Goal: Task Accomplishment & Management: Complete application form

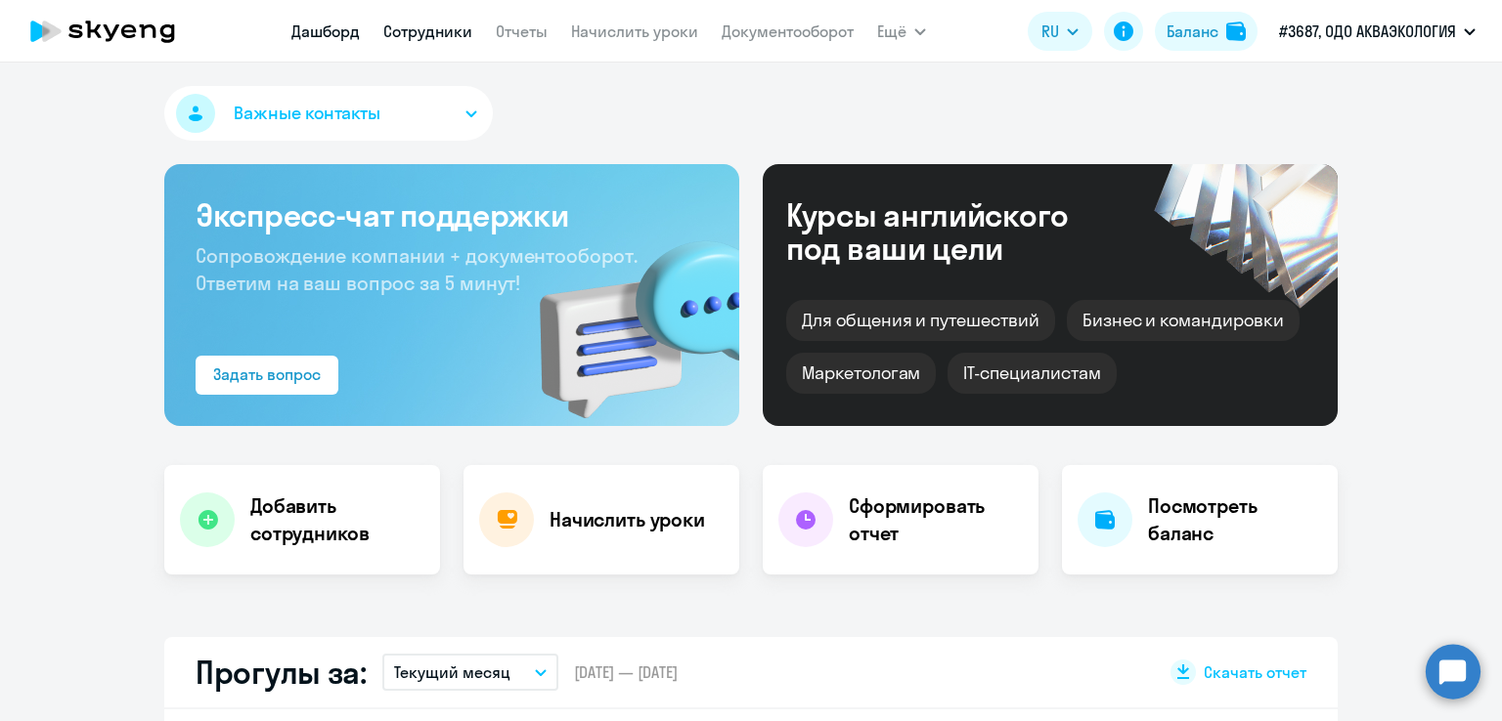
click at [447, 34] on link "Сотрудники" at bounding box center [427, 32] width 89 height 20
select select "30"
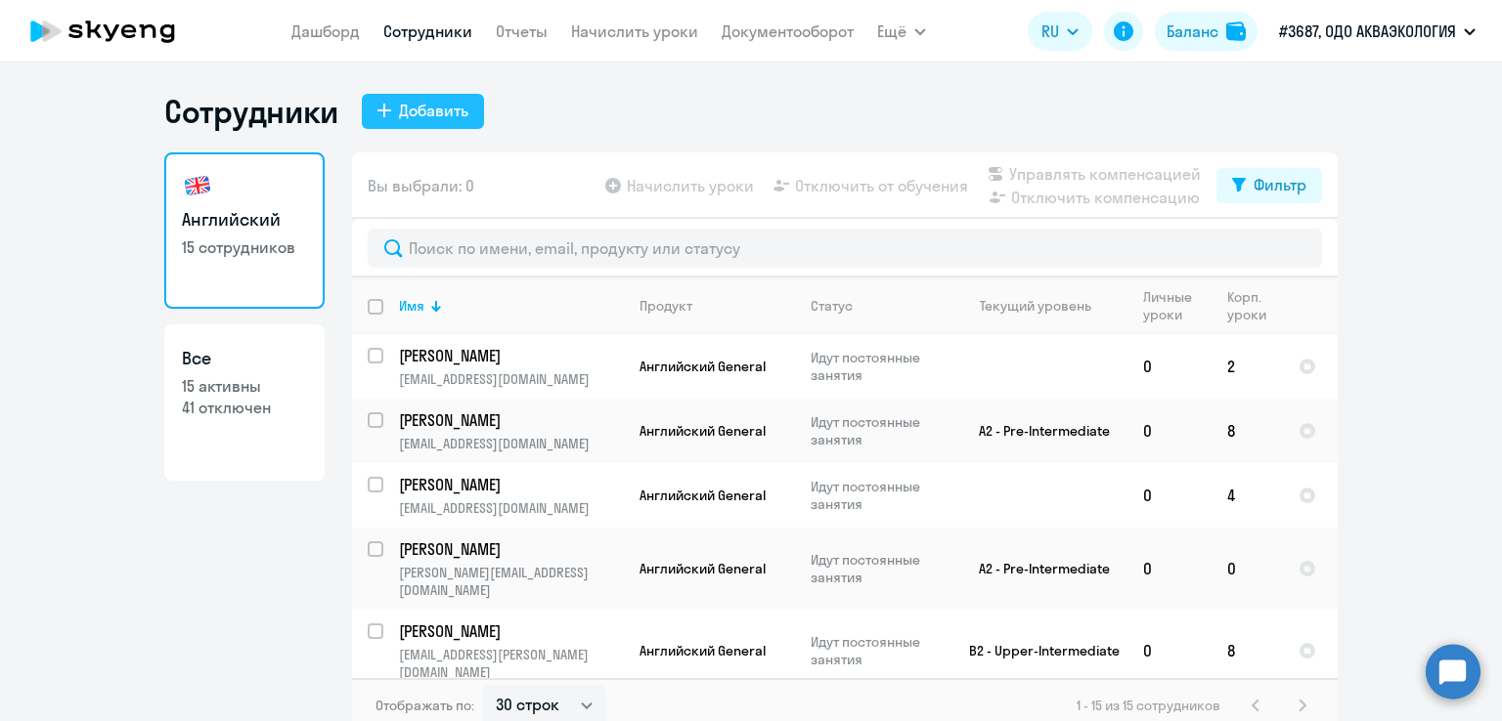
click at [432, 117] on div "Добавить" at bounding box center [433, 110] width 69 height 23
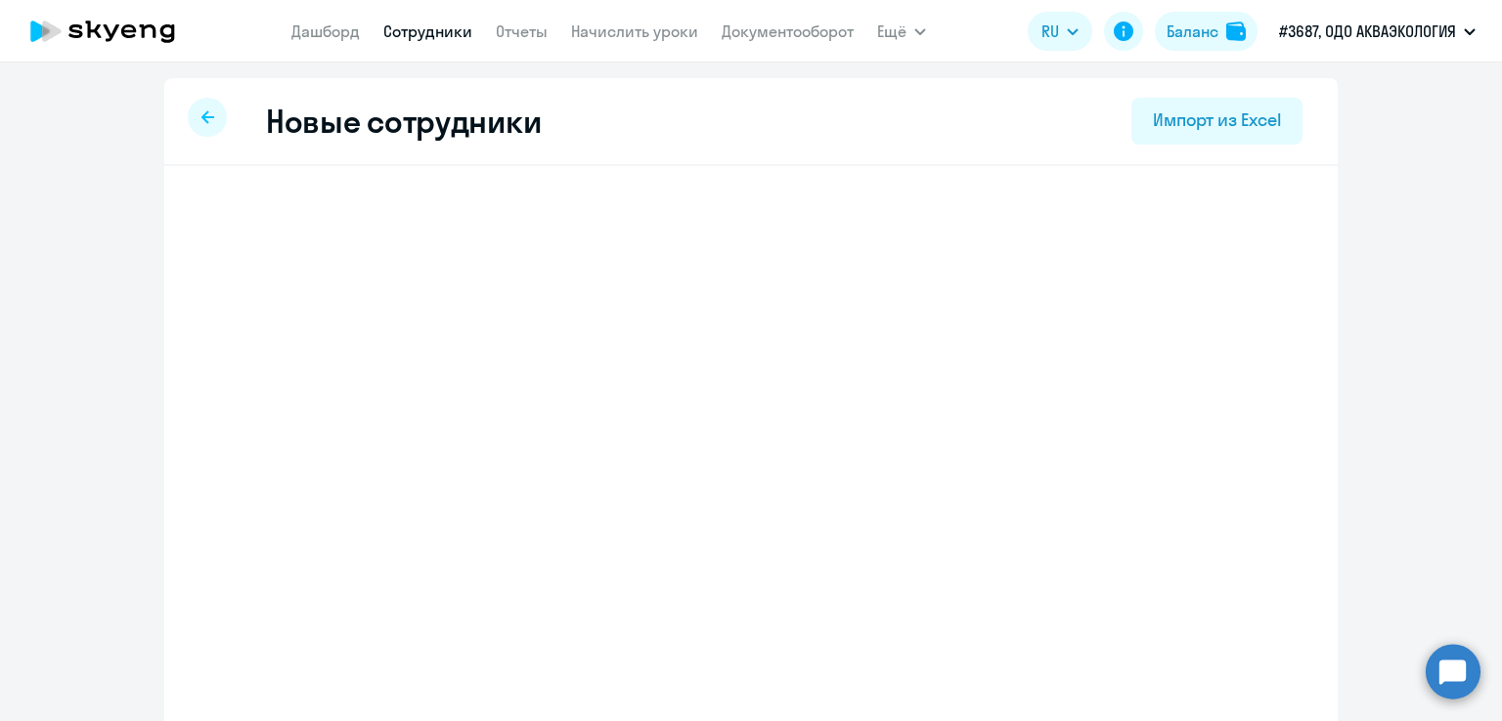
select select "english_adult_not_native_speaker"
select select "3"
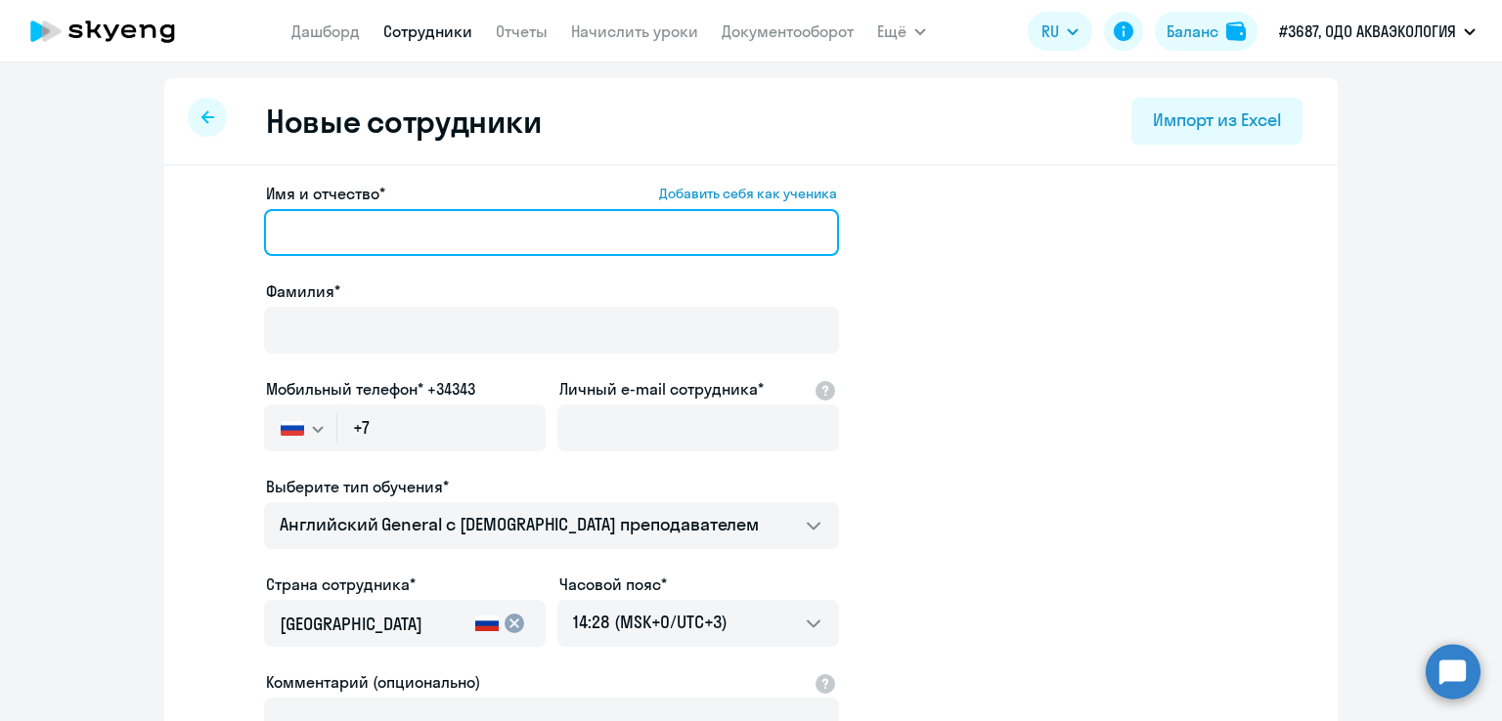
click at [360, 232] on input "Имя и отчество* Добавить себя как ученика" at bounding box center [551, 232] width 575 height 47
drag, startPoint x: 341, startPoint y: 224, endPoint x: 551, endPoint y: 226, distance: 210.2
click at [551, 226] on input "[PERSON_NAME]" at bounding box center [551, 232] width 575 height 47
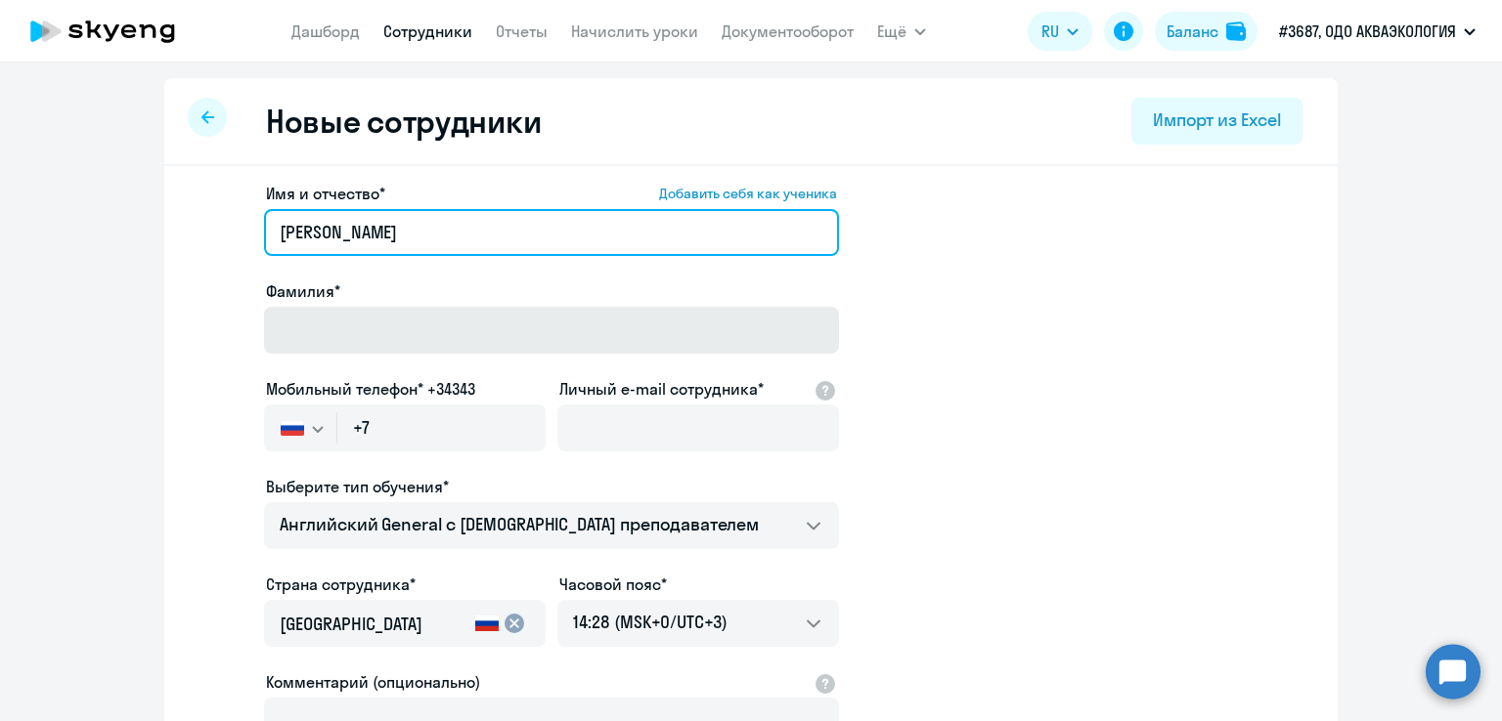
type input "[PERSON_NAME]"
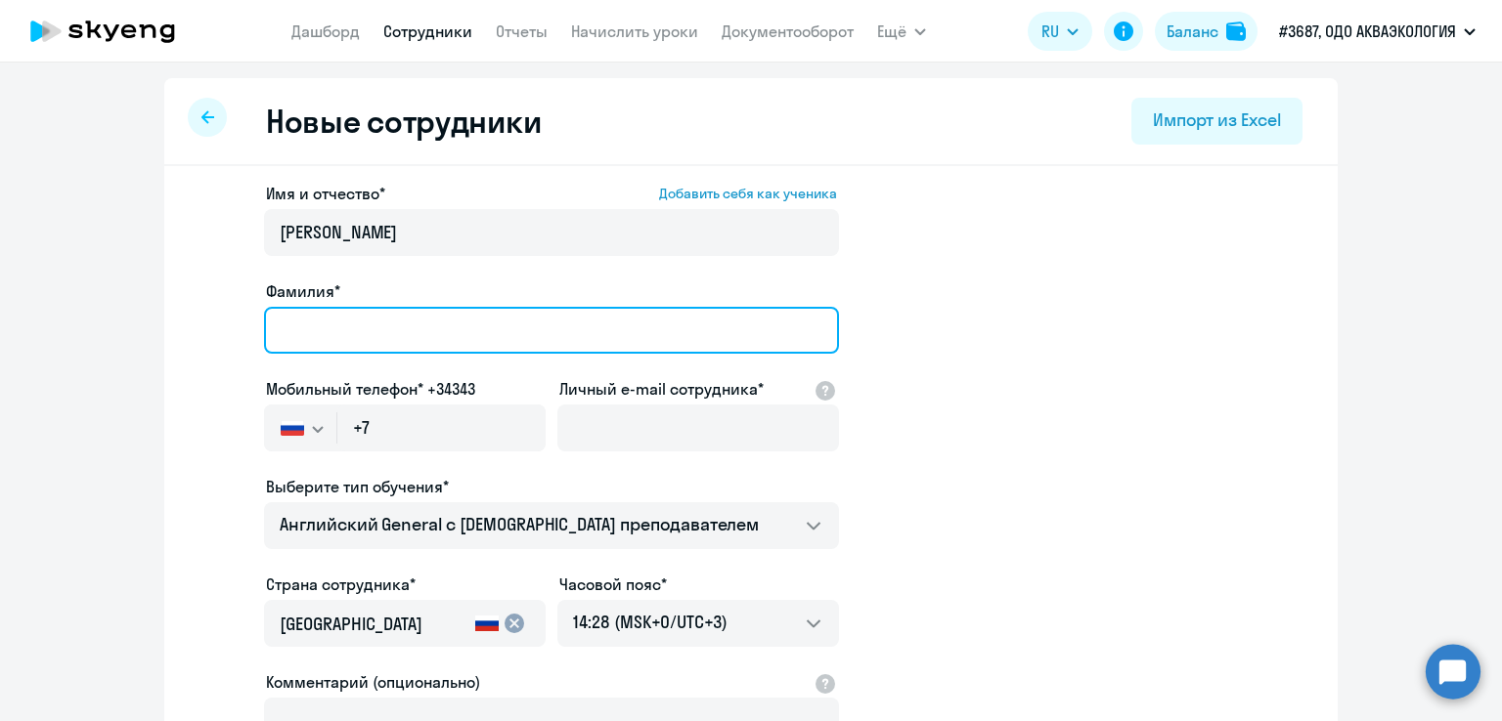
click at [405, 318] on input "Фамилия*" at bounding box center [551, 330] width 575 height 47
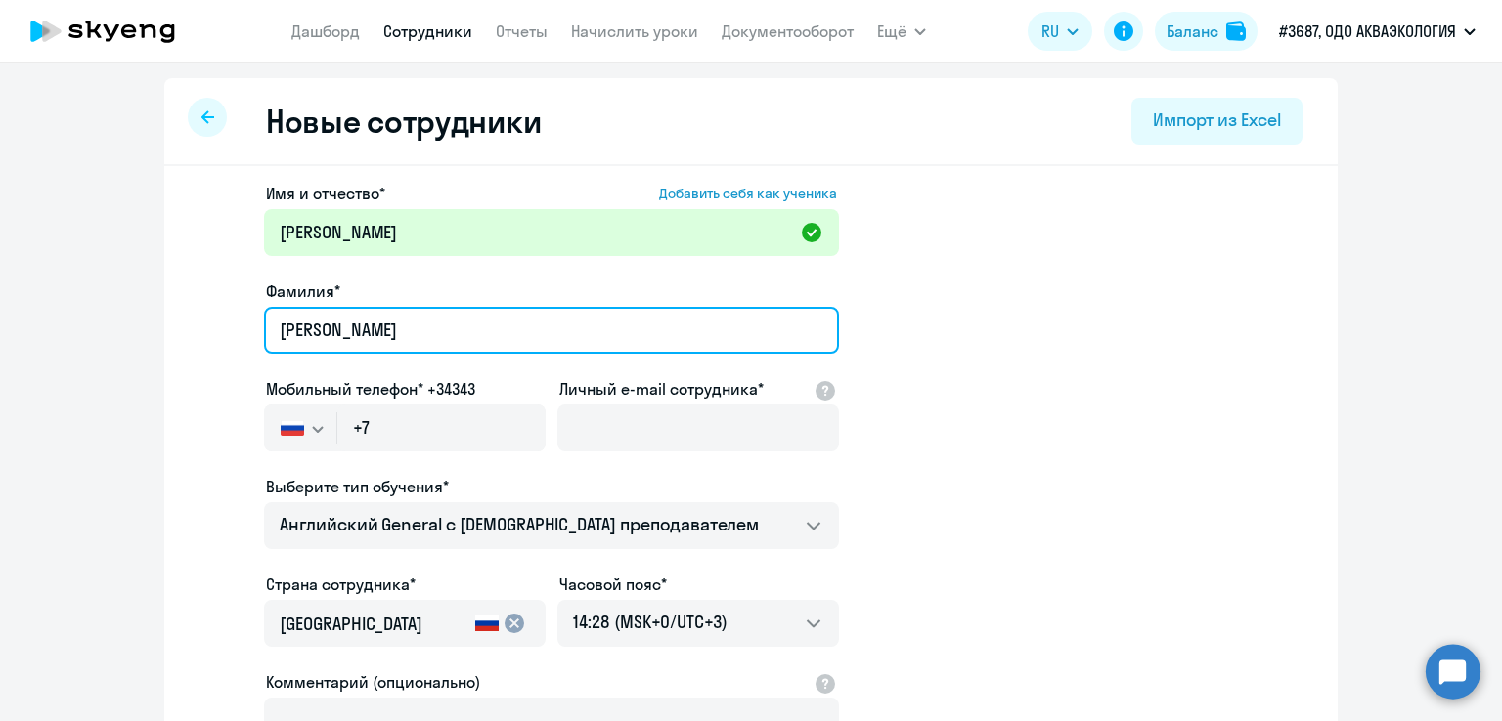
type input "[PERSON_NAME]"
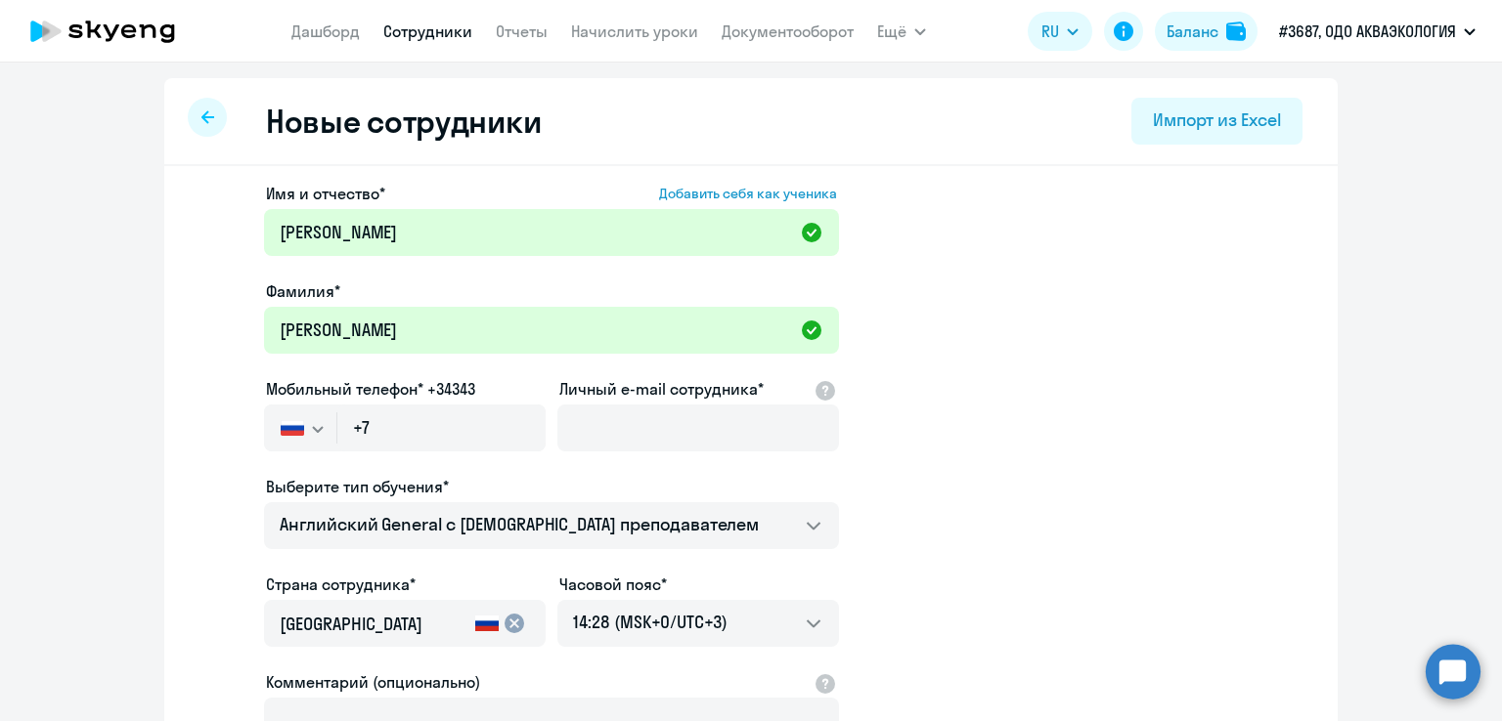
click at [1021, 346] on app-new-student-form "Имя и отчество* Добавить себя как ученика [PERSON_NAME]* [PERSON_NAME] телефон*…" at bounding box center [751, 530] width 1111 height 697
drag, startPoint x: 379, startPoint y: 430, endPoint x: 276, endPoint y: 412, distance: 105.3
click at [276, 412] on div "[GEOGRAPHIC_DATA] +7 [GEOGRAPHIC_DATA] +7 [GEOGRAPHIC_DATA] +380 [GEOGRAPHIC_DA…" at bounding box center [405, 428] width 282 height 47
paste input "[PHONE_NUMBER]"
type input "[PHONE_NUMBER]"
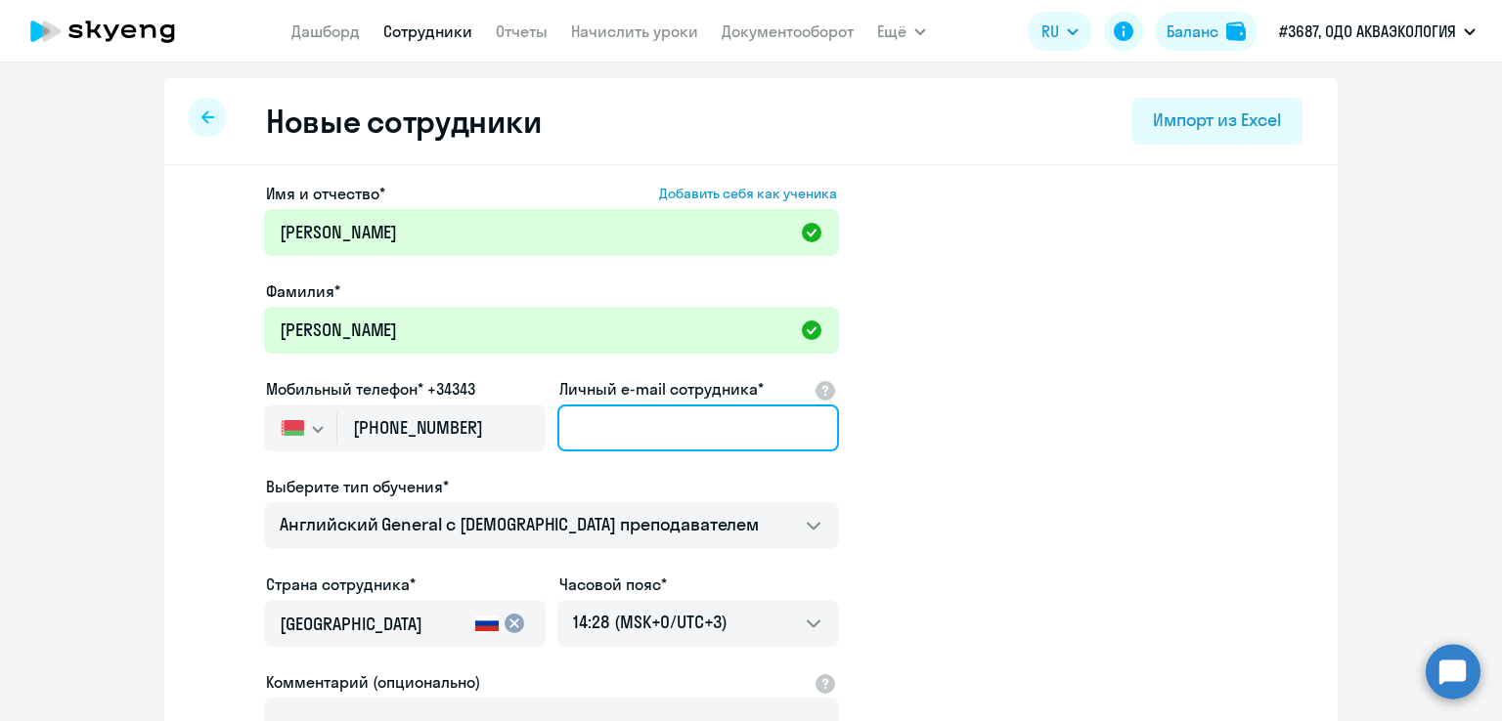
click at [673, 422] on input "Личный e-mail сотрудника*" at bounding box center [698, 428] width 282 height 47
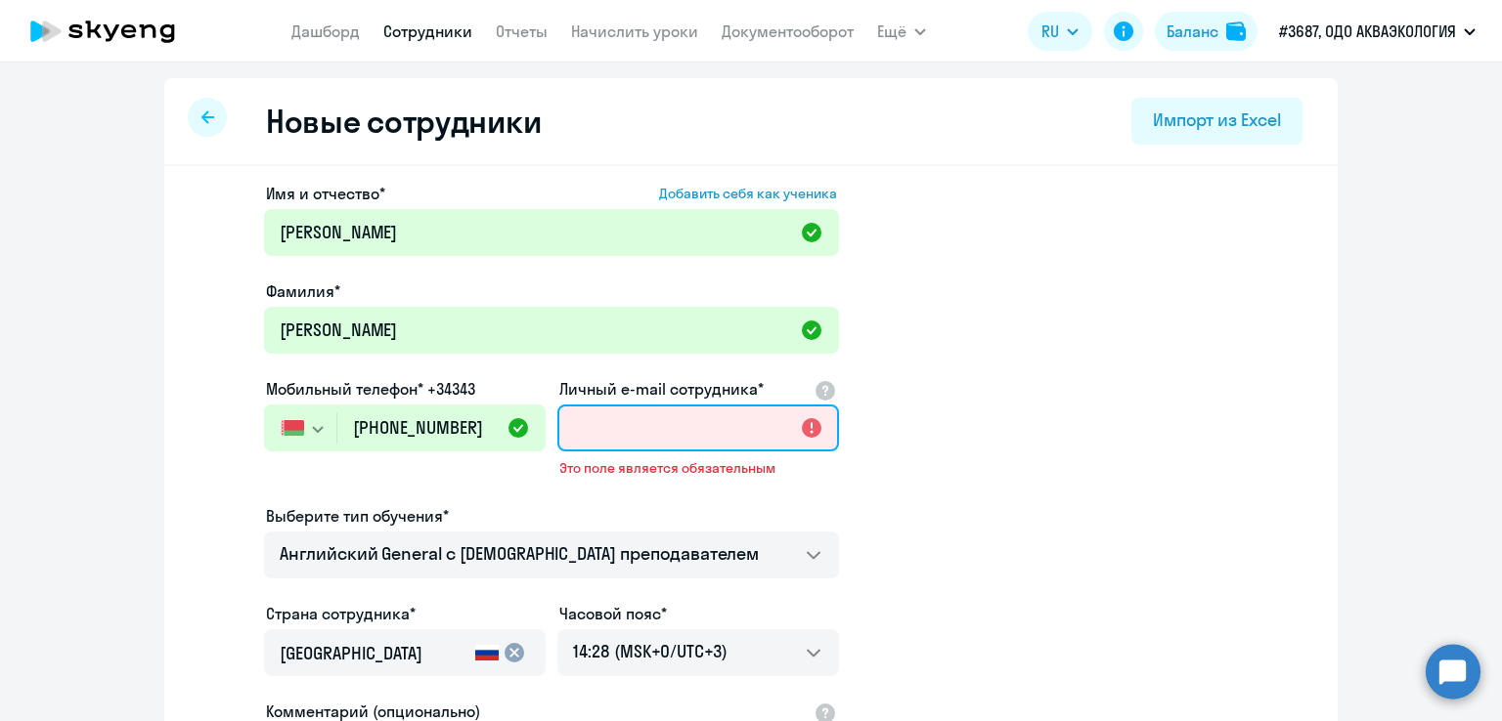
paste input "[PERSON_NAME][EMAIL_ADDRESS][DOMAIN_NAME]"
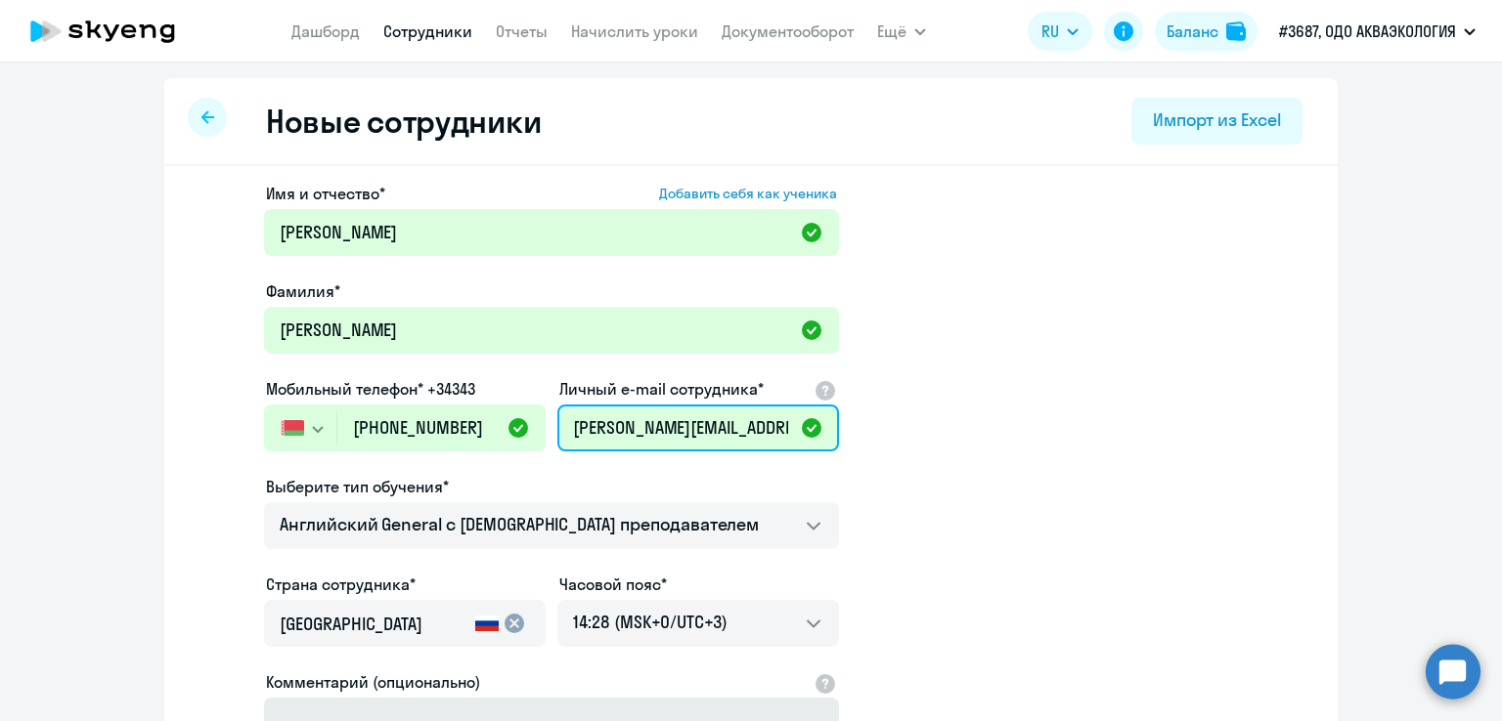
scroll to position [0, 55]
type input "[PERSON_NAME][EMAIL_ADDRESS][DOMAIN_NAME]"
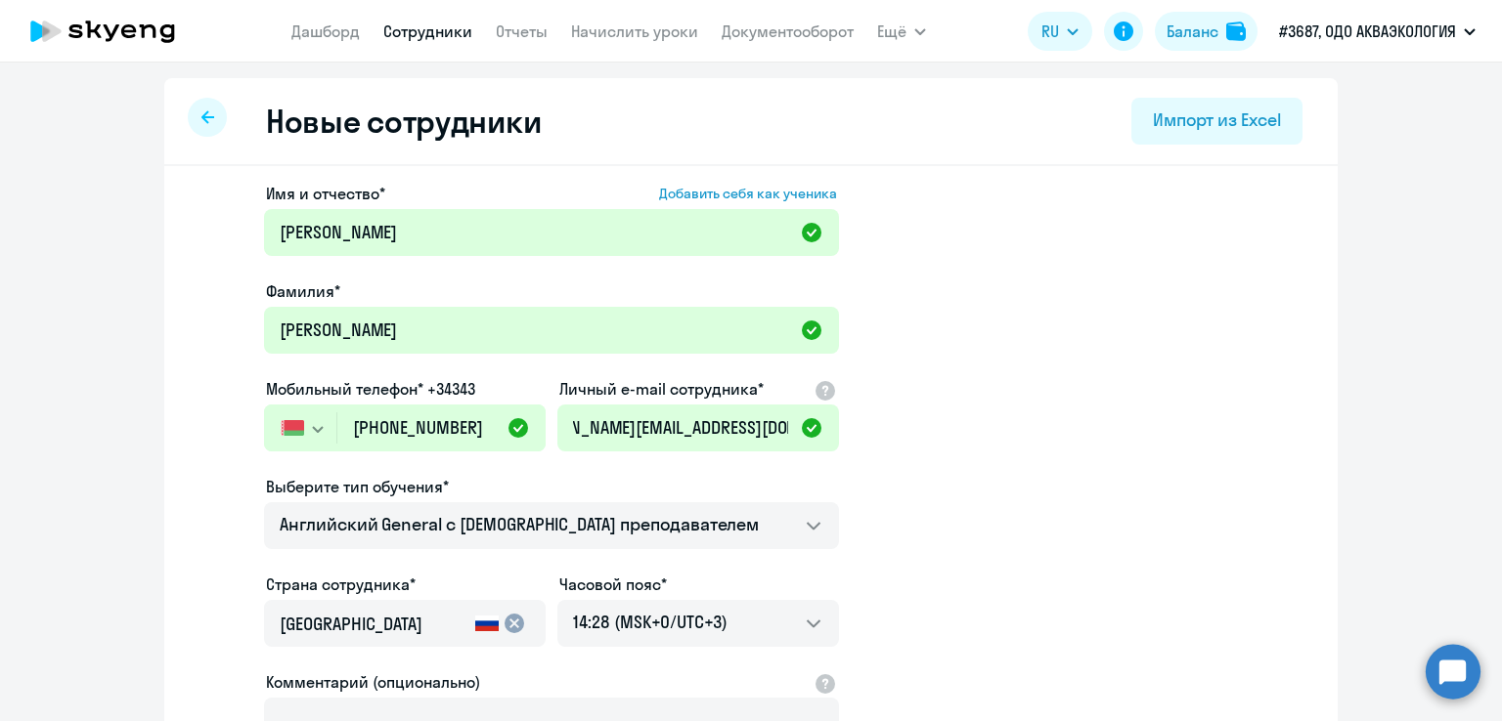
click at [999, 461] on app-new-student-form "Имя и отчество* Добавить себя как ученика [PERSON_NAME]* [PERSON_NAME] телефон*…" at bounding box center [751, 530] width 1111 height 697
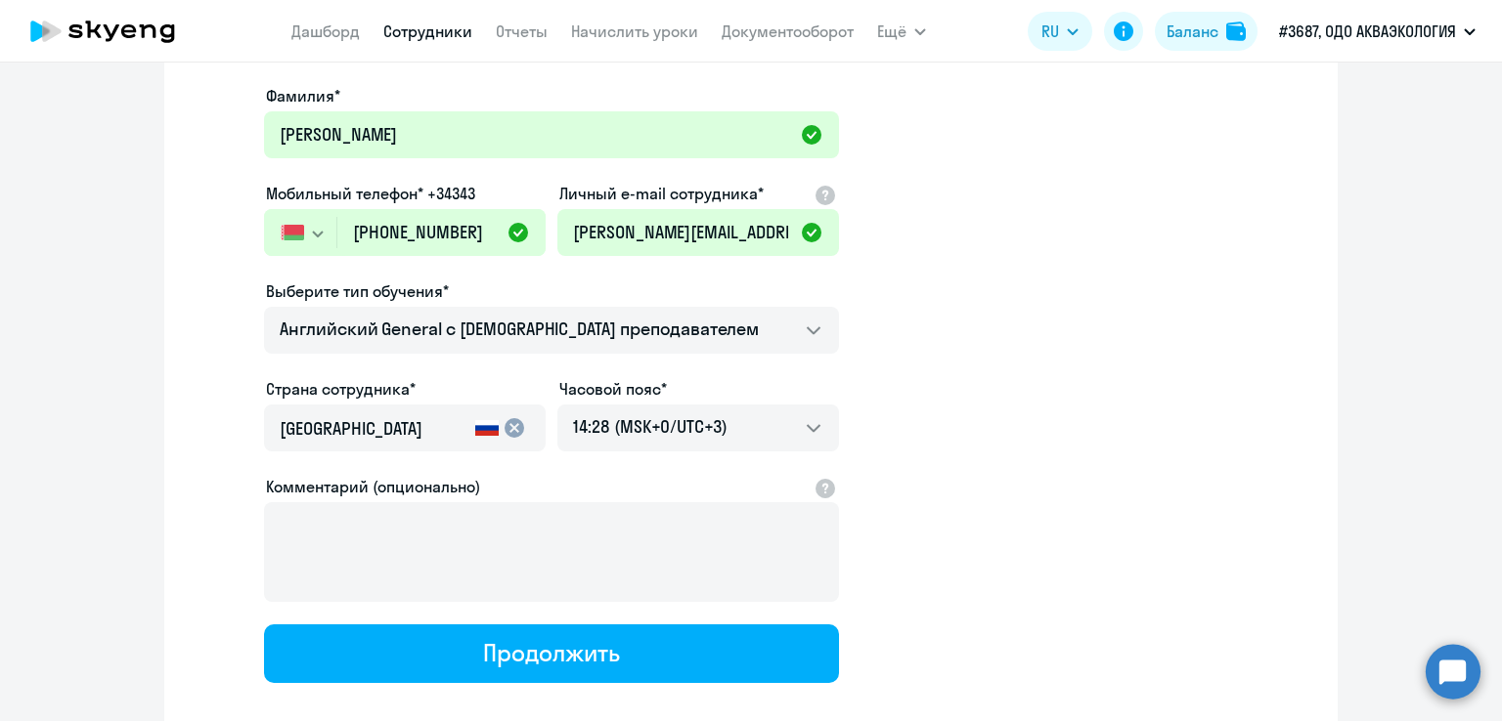
scroll to position [301, 0]
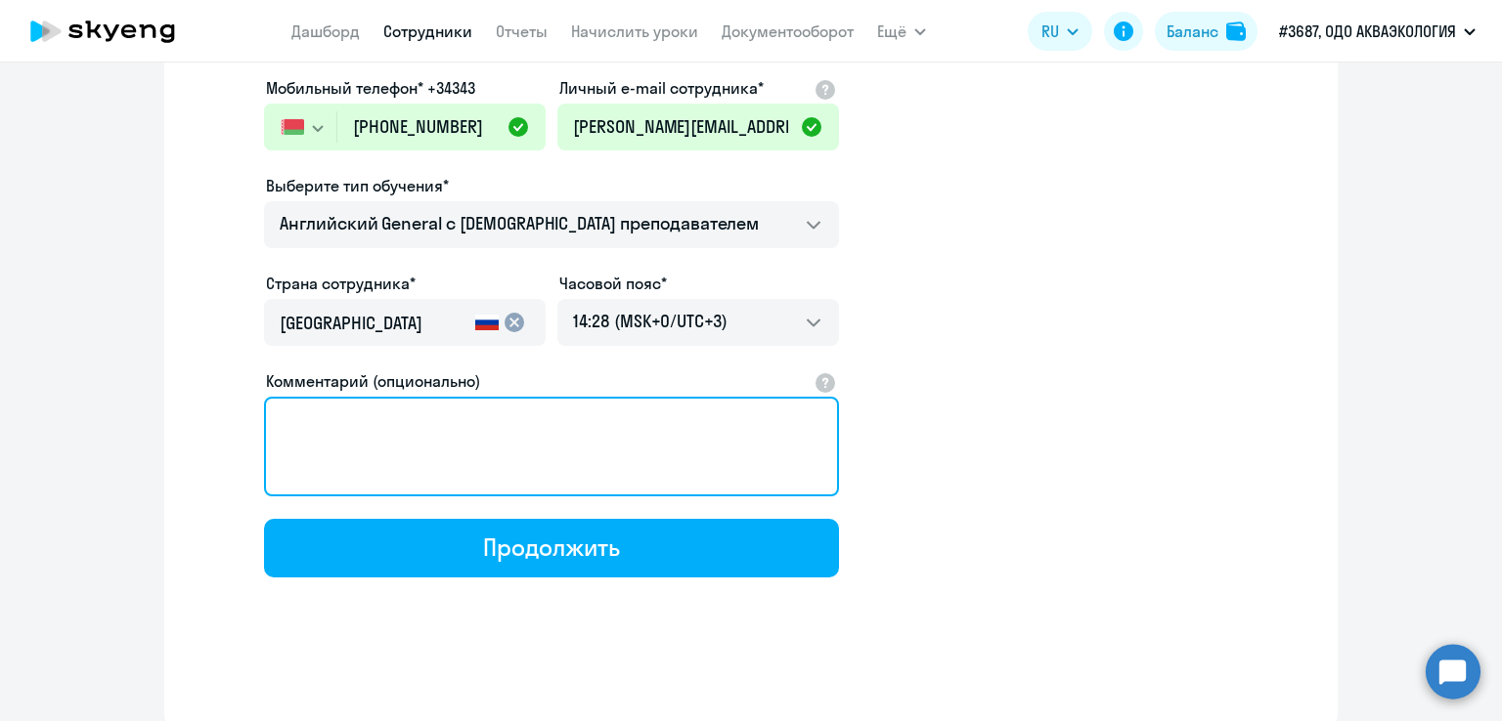
click at [558, 438] on textarea "Комментарий (опционально)" at bounding box center [551, 447] width 575 height 100
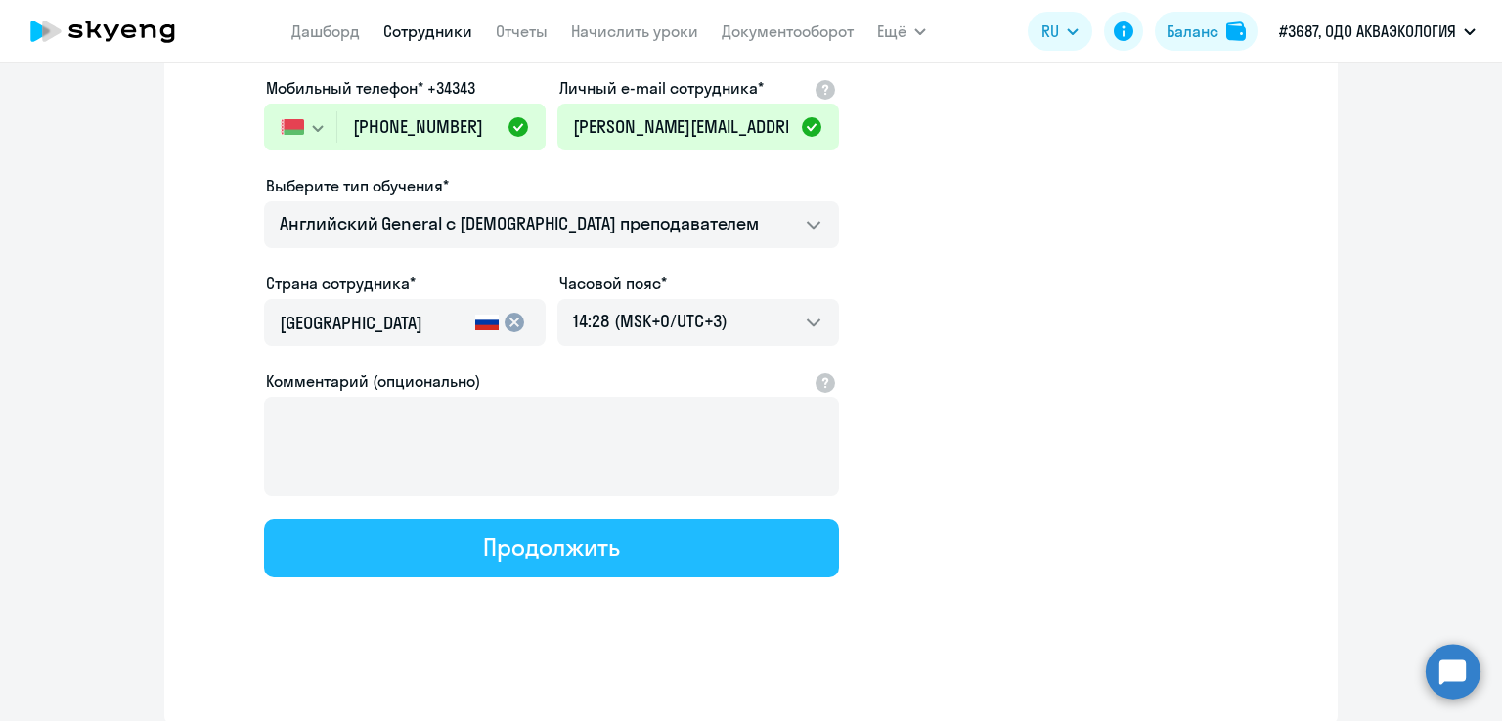
click at [458, 552] on button "Продолжить" at bounding box center [551, 548] width 575 height 59
select select "english_adult_not_native_speaker"
select select "3"
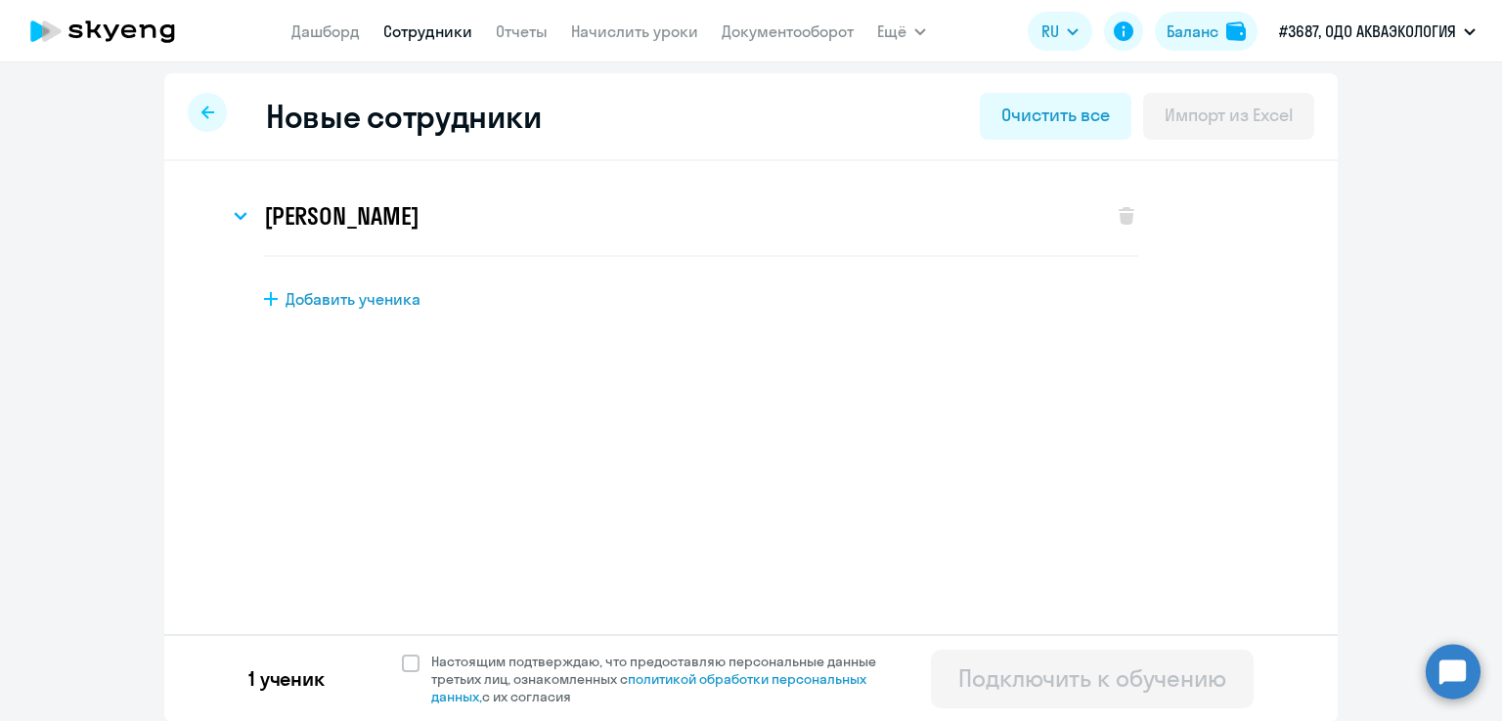
scroll to position [6, 0]
click at [402, 665] on span at bounding box center [411, 663] width 18 height 18
click at [401, 652] on input "Настоящим подтверждаю, что предоставляю персональные данные третьих лиц, ознако…" at bounding box center [401, 651] width 1 height 1
checkbox input "true"
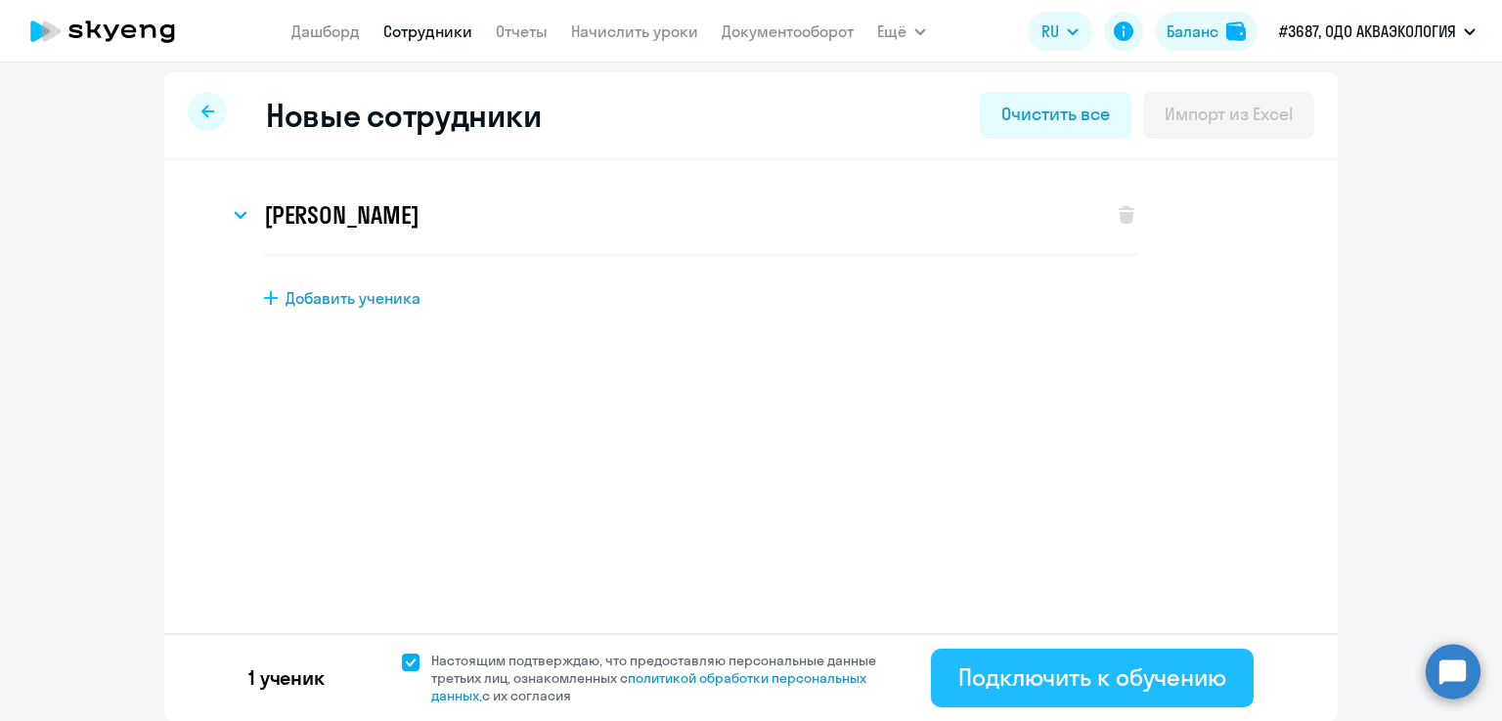
click at [1030, 677] on div "Подключить к обучению" at bounding box center [1092, 677] width 268 height 31
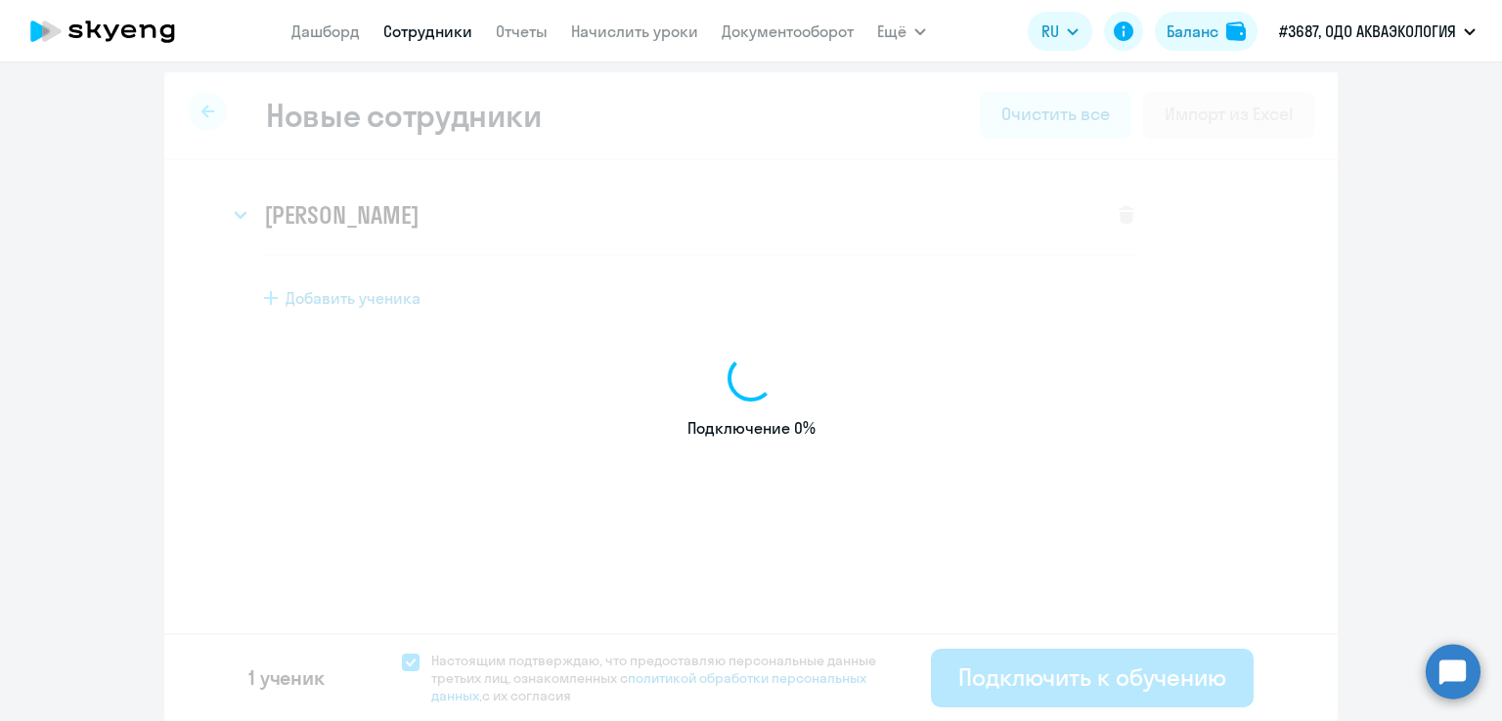
select select "english_adult_not_native_speaker"
select select "3"
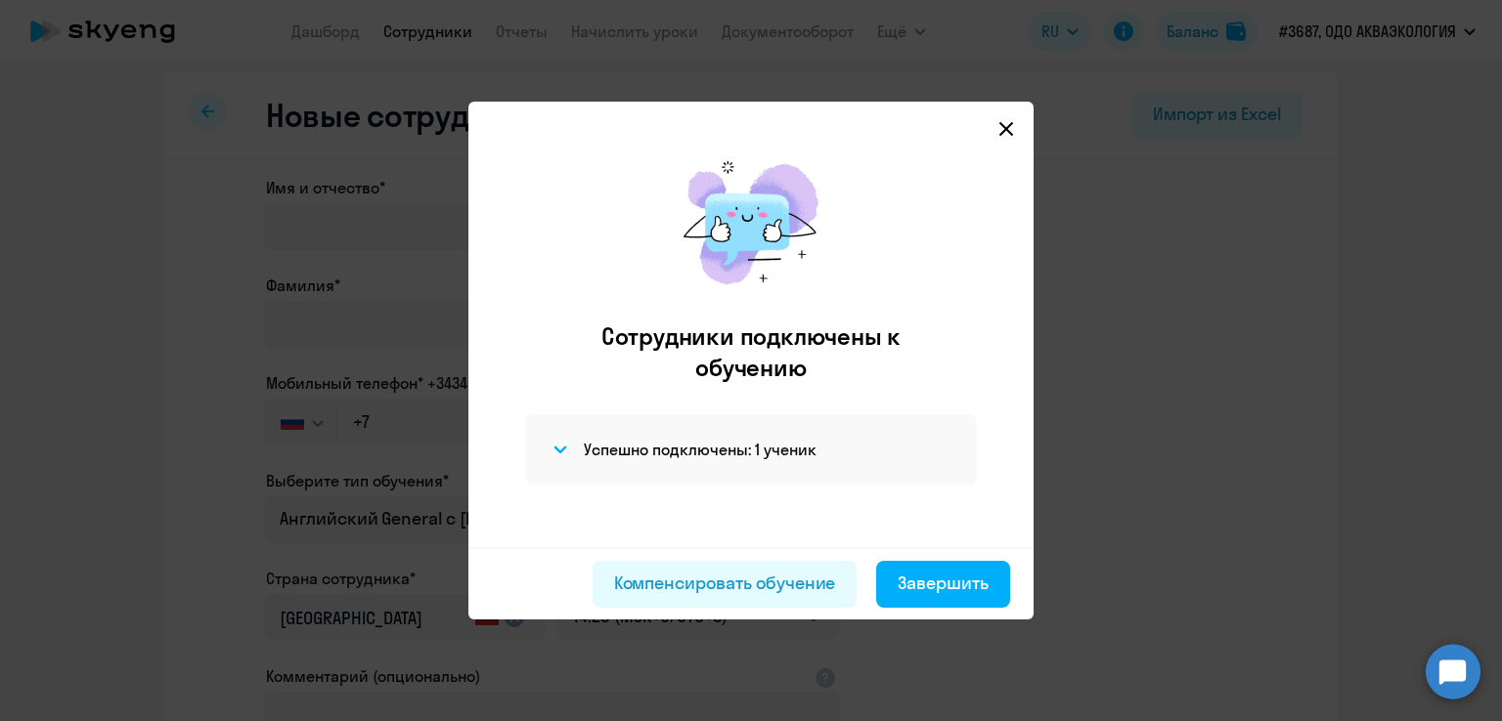
click at [1005, 121] on icon at bounding box center [1006, 129] width 16 height 16
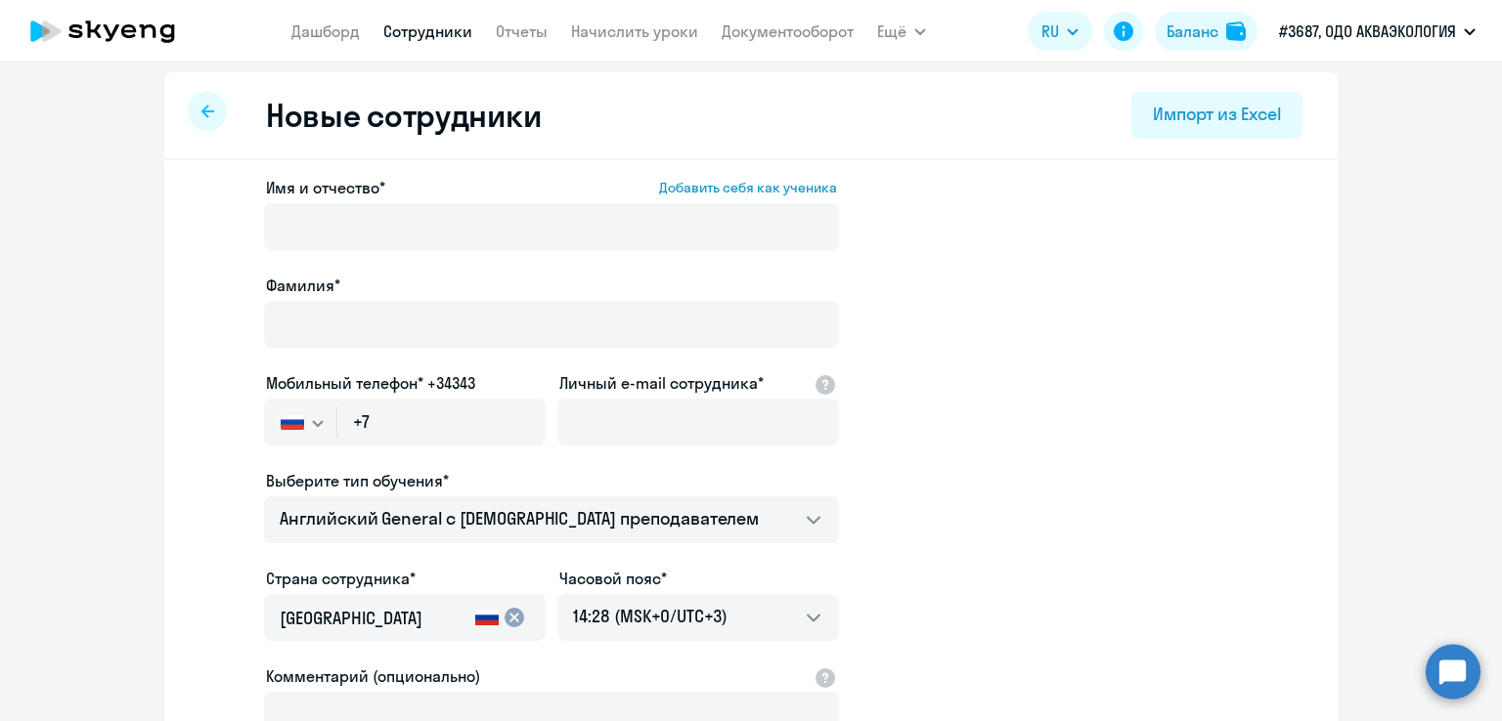
select select "30"
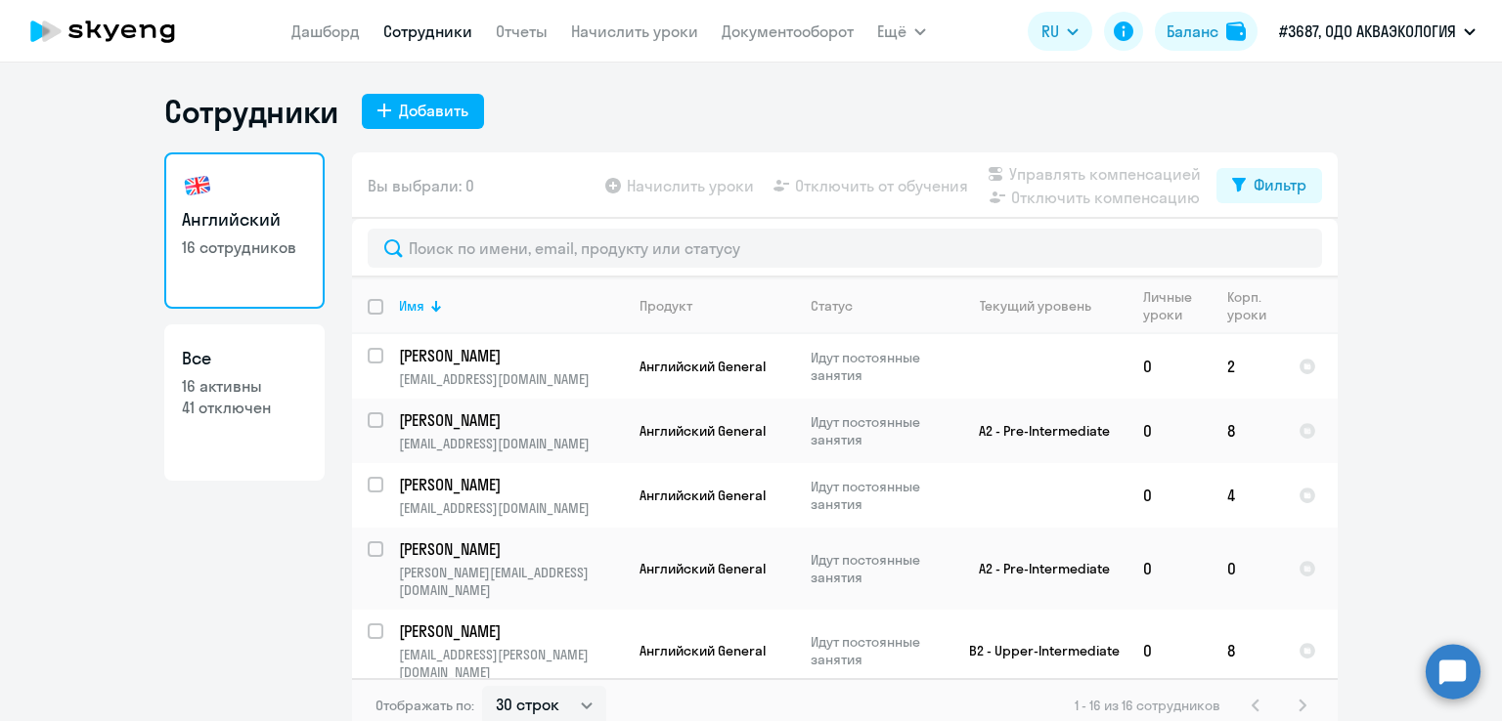
click at [432, 40] on link "Сотрудники" at bounding box center [427, 32] width 89 height 20
click at [135, 27] on icon at bounding box center [103, 31] width 172 height 49
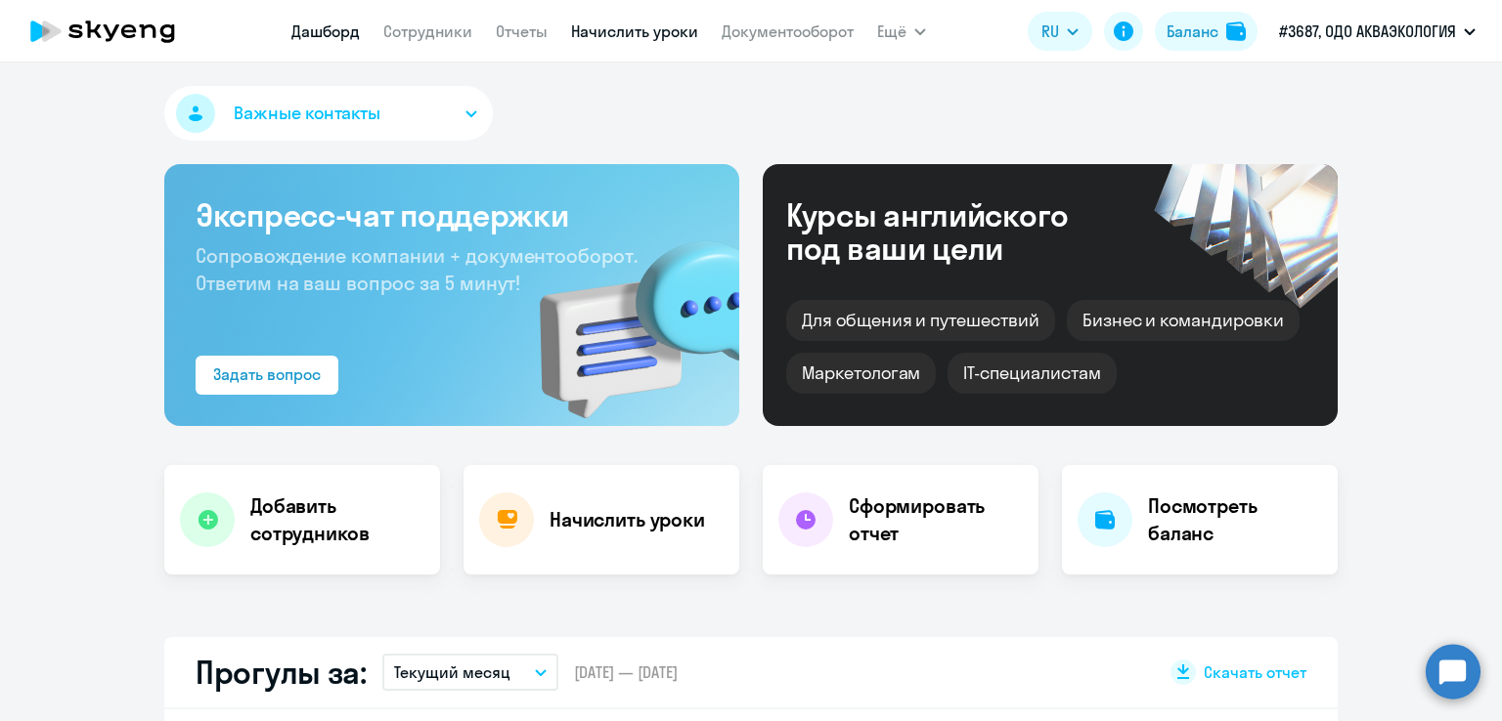
click at [599, 28] on link "Начислить уроки" at bounding box center [634, 32] width 127 height 20
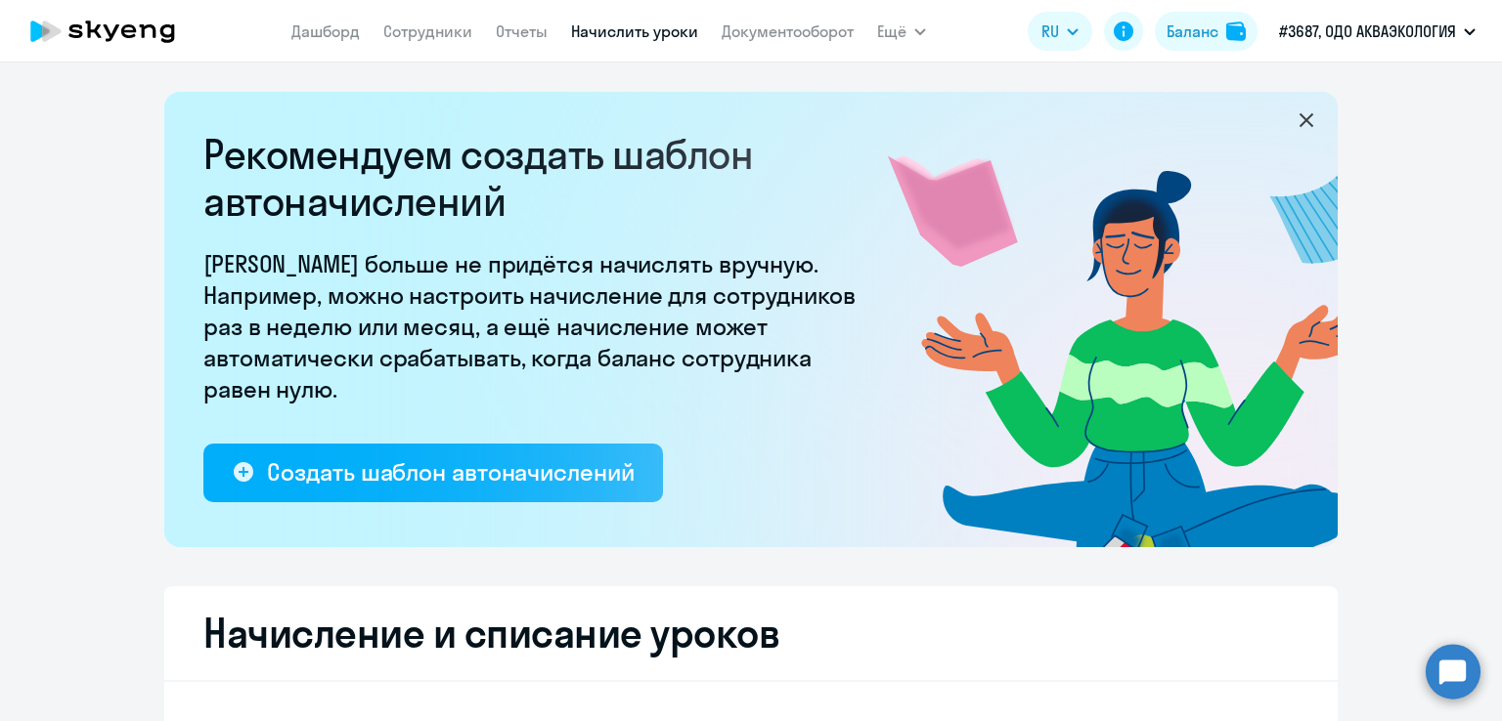
select select "10"
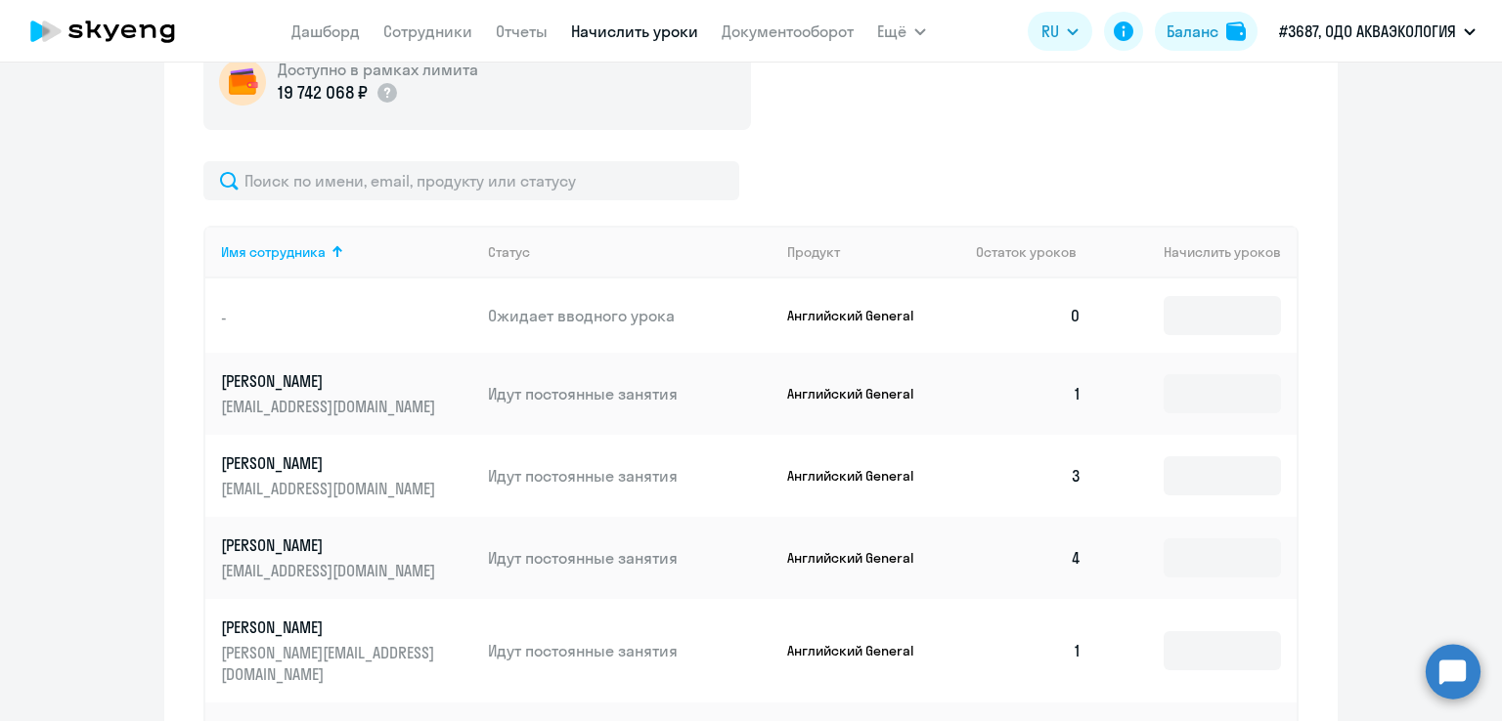
scroll to position [782, 0]
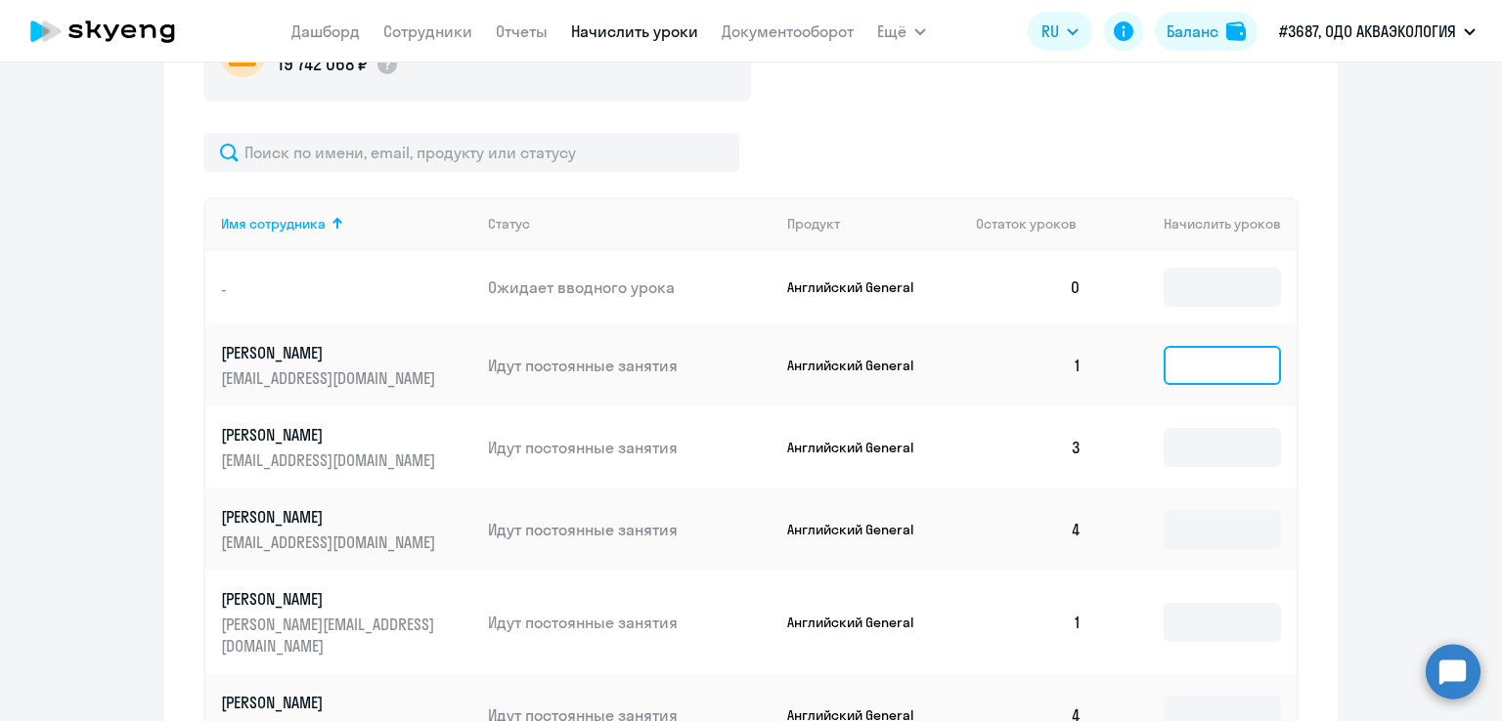
click at [1176, 369] on input at bounding box center [1221, 365] width 117 height 39
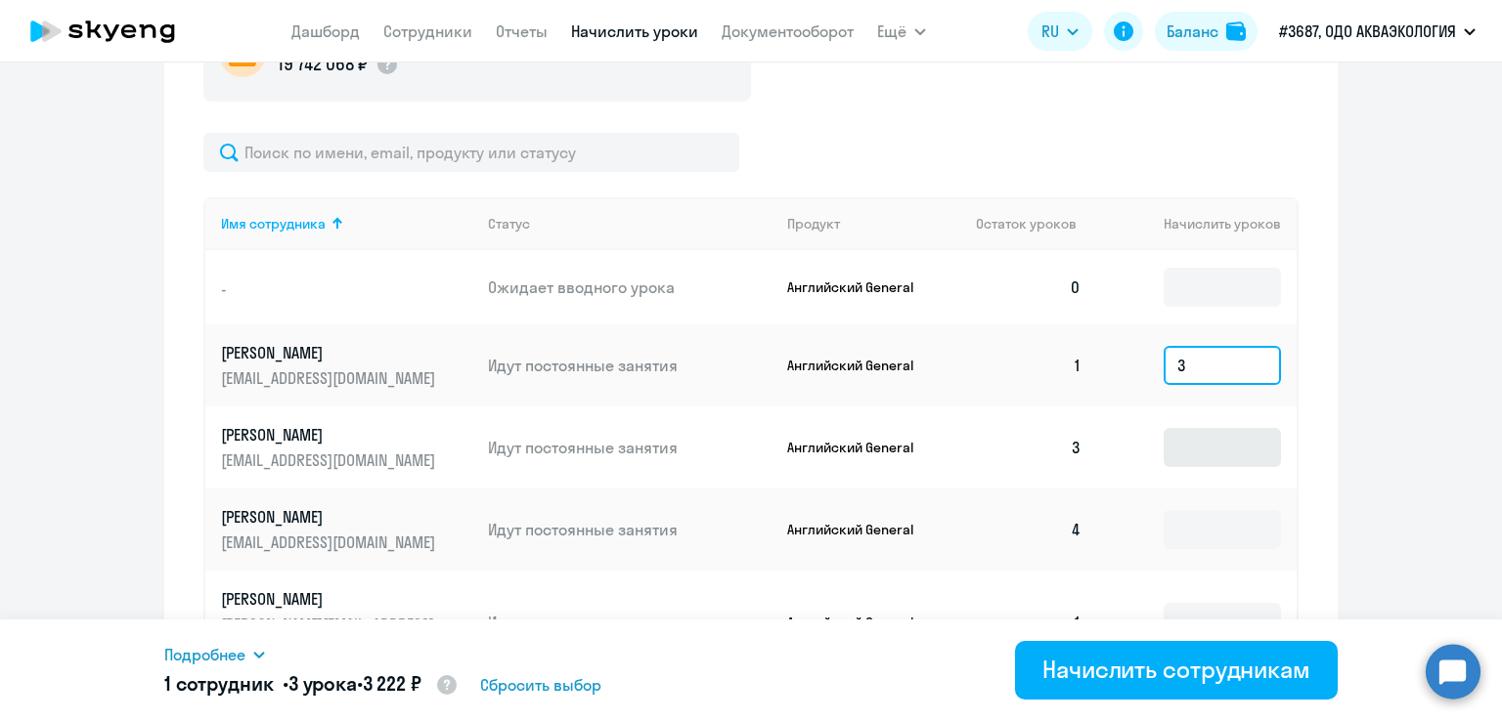
type input "3"
click at [1195, 445] on input at bounding box center [1221, 447] width 117 height 39
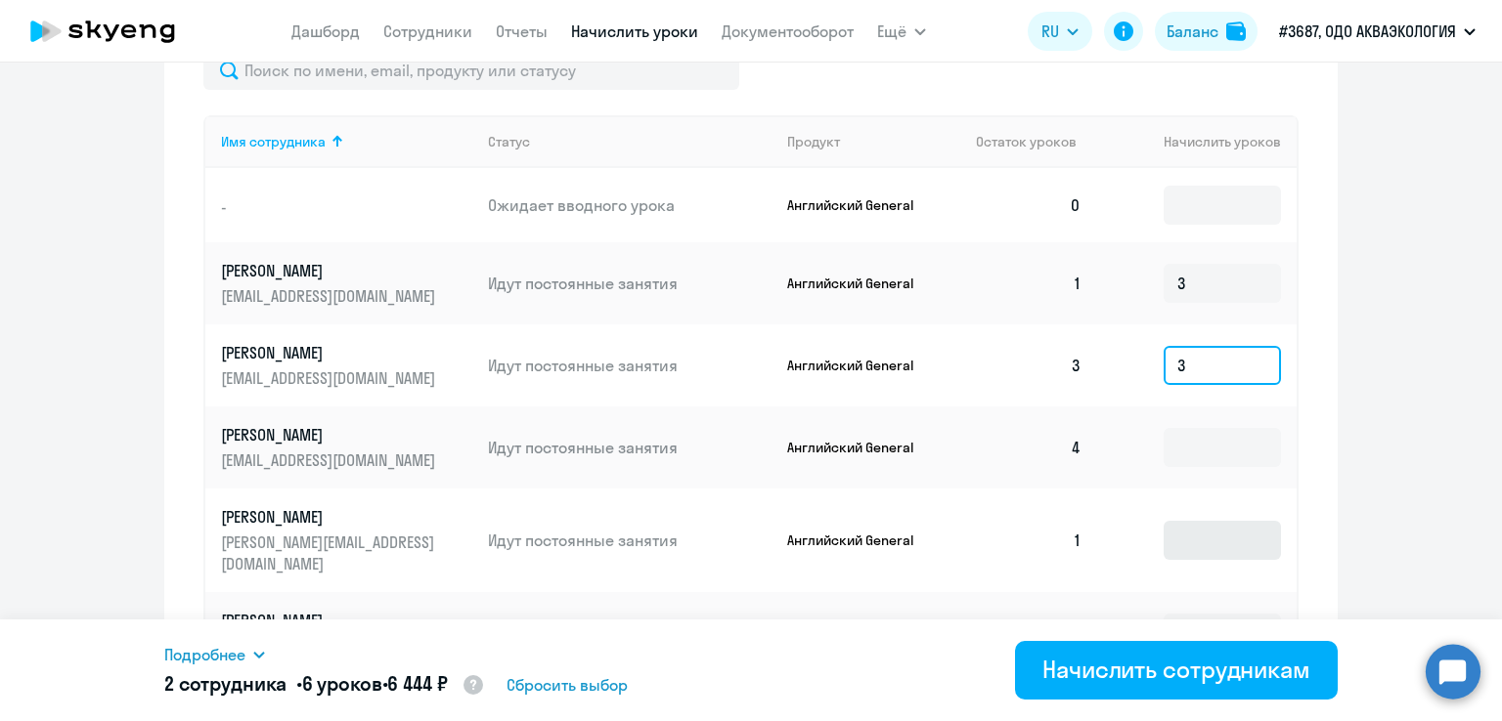
scroll to position [978, 0]
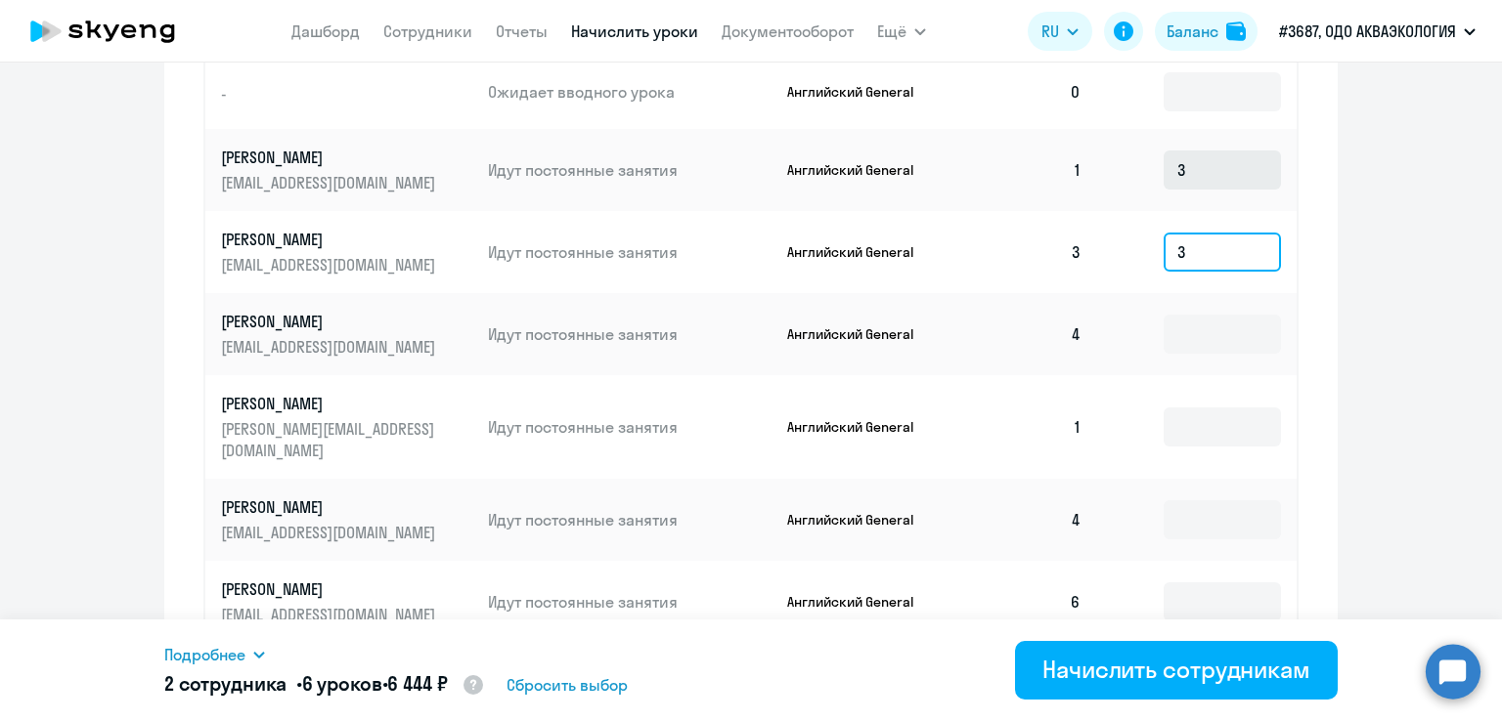
type input "3"
drag, startPoint x: 1199, startPoint y: 173, endPoint x: 1155, endPoint y: 168, distance: 44.3
click at [1163, 168] on input "3" at bounding box center [1221, 170] width 117 height 39
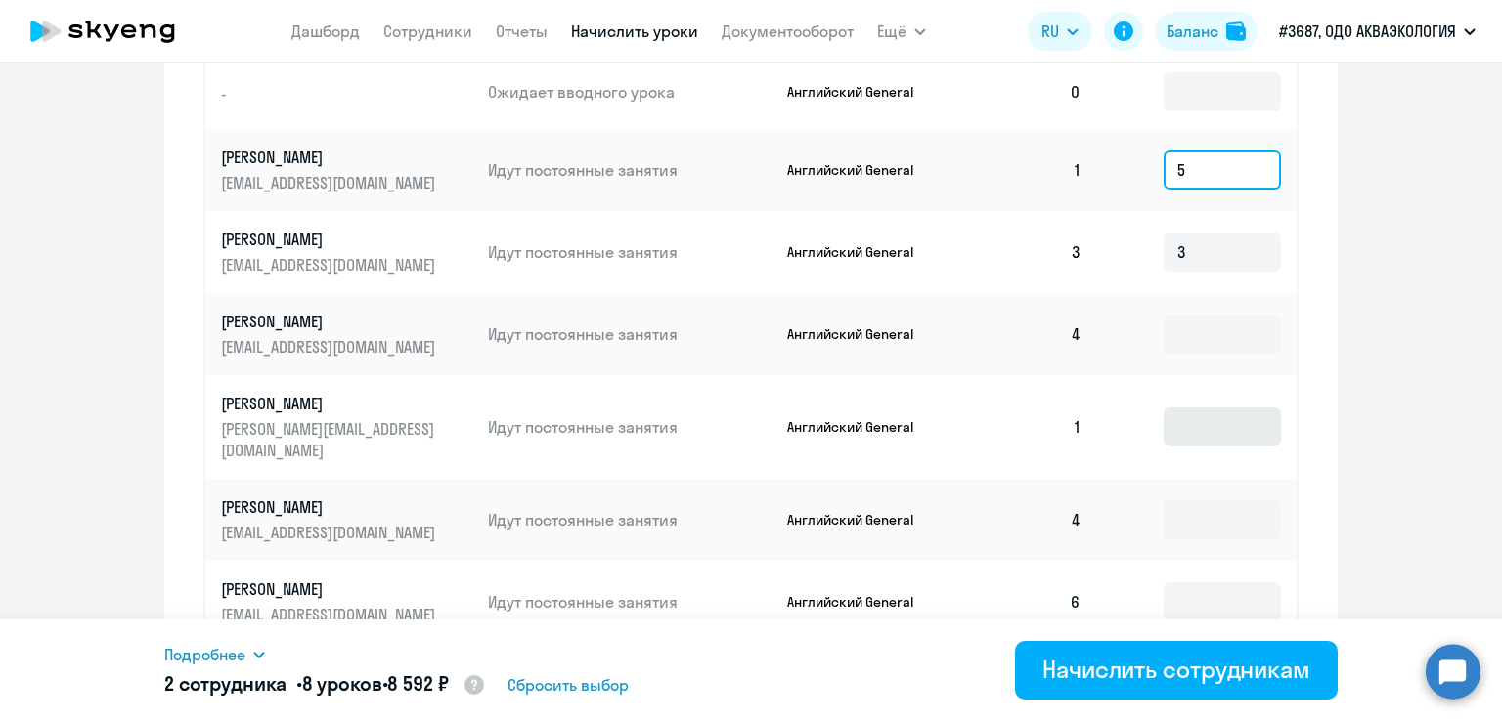
type input "5"
click at [1198, 435] on input at bounding box center [1221, 427] width 117 height 39
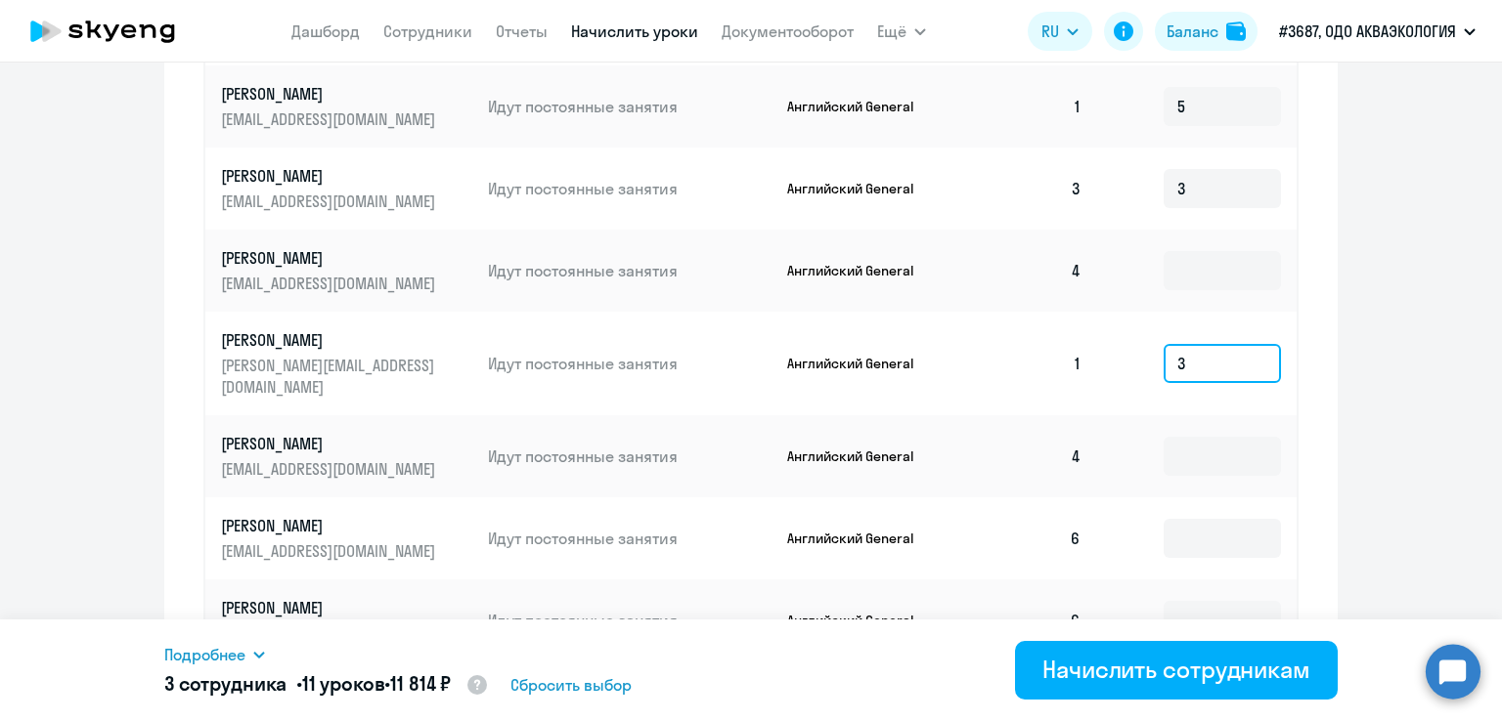
scroll to position [1075, 0]
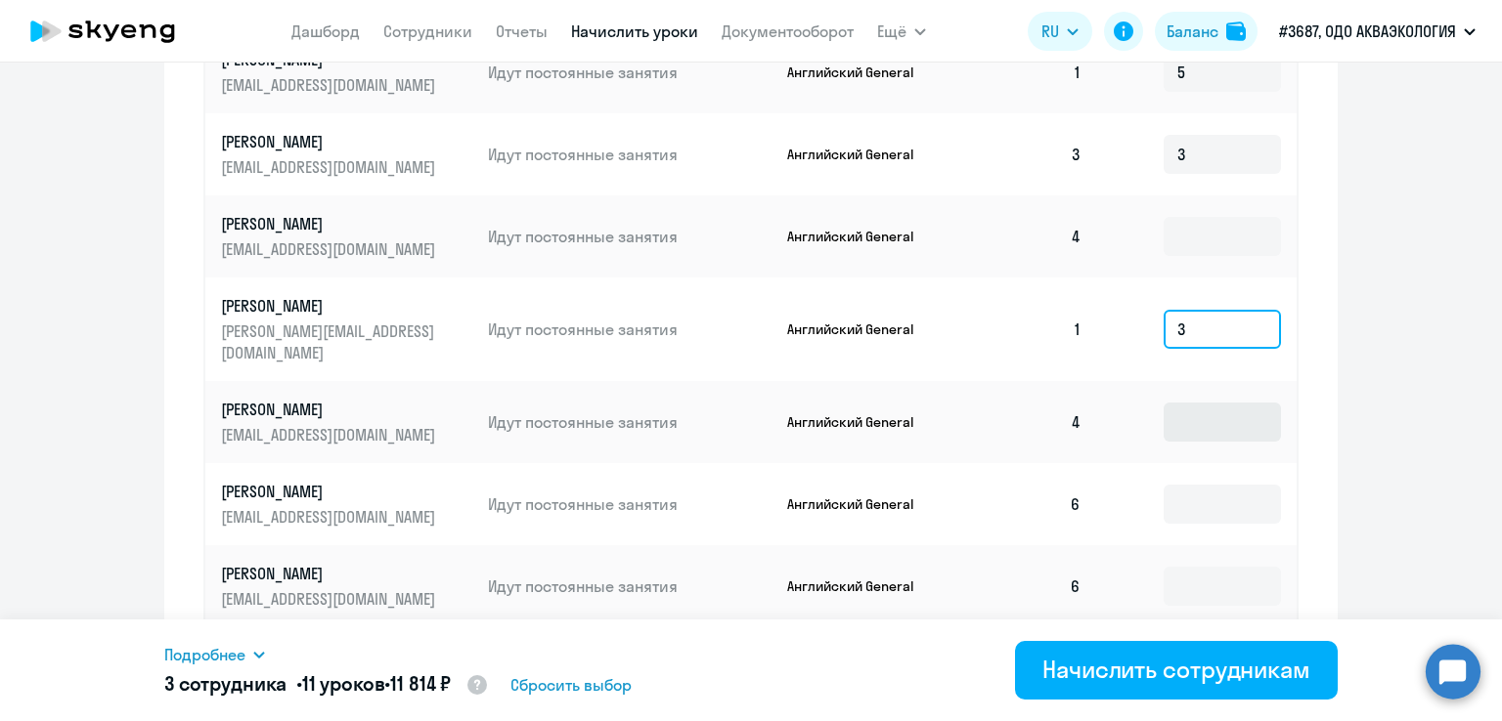
type input "3"
click at [1185, 414] on input at bounding box center [1221, 422] width 117 height 39
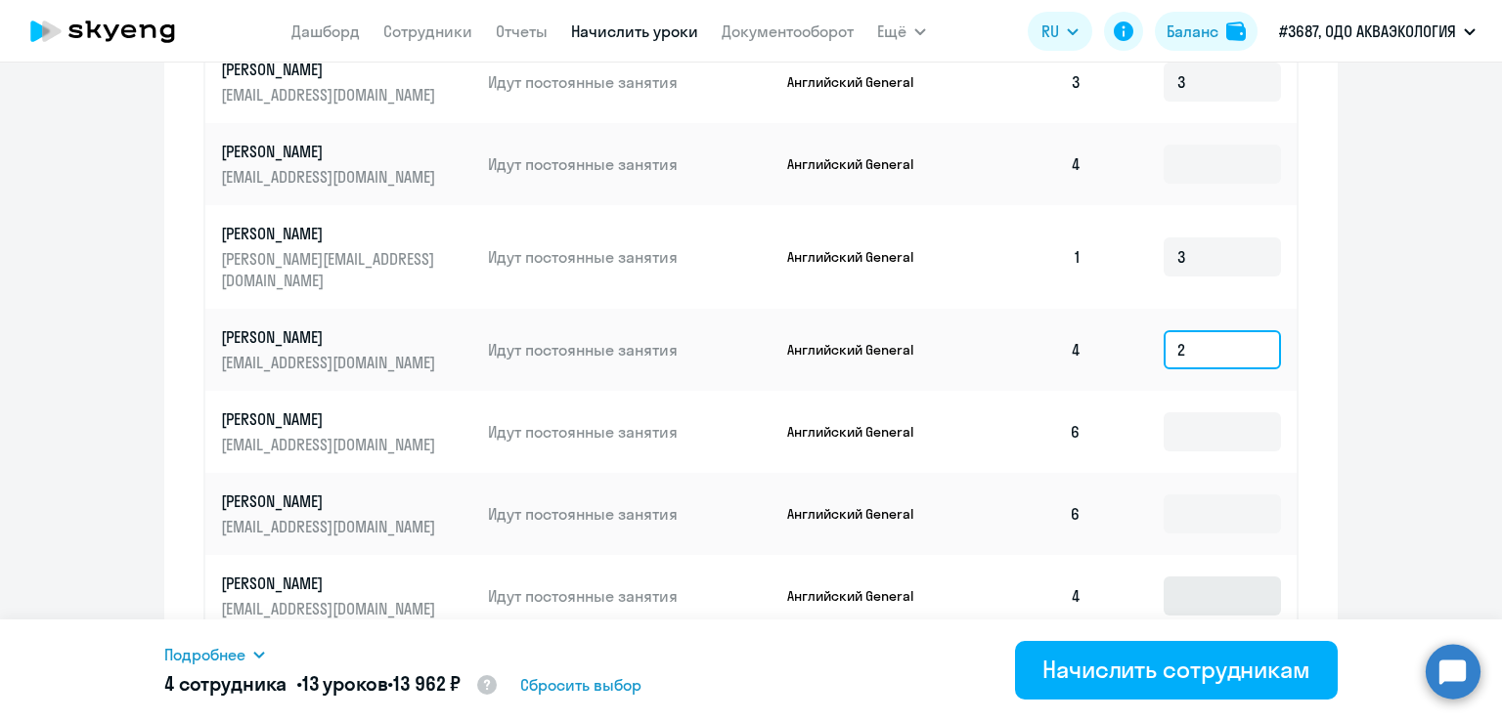
scroll to position [1271, 0]
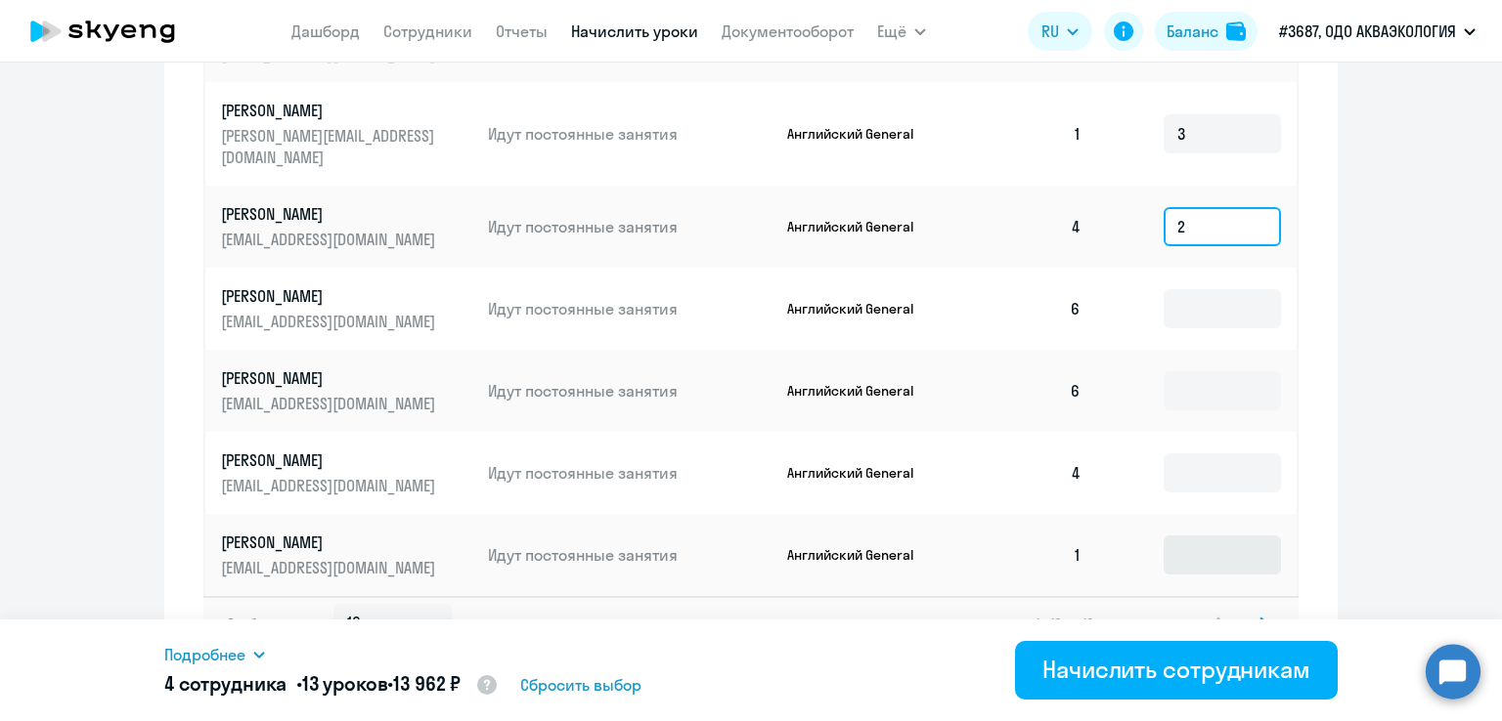
type input "2"
click at [1176, 536] on input at bounding box center [1221, 555] width 117 height 39
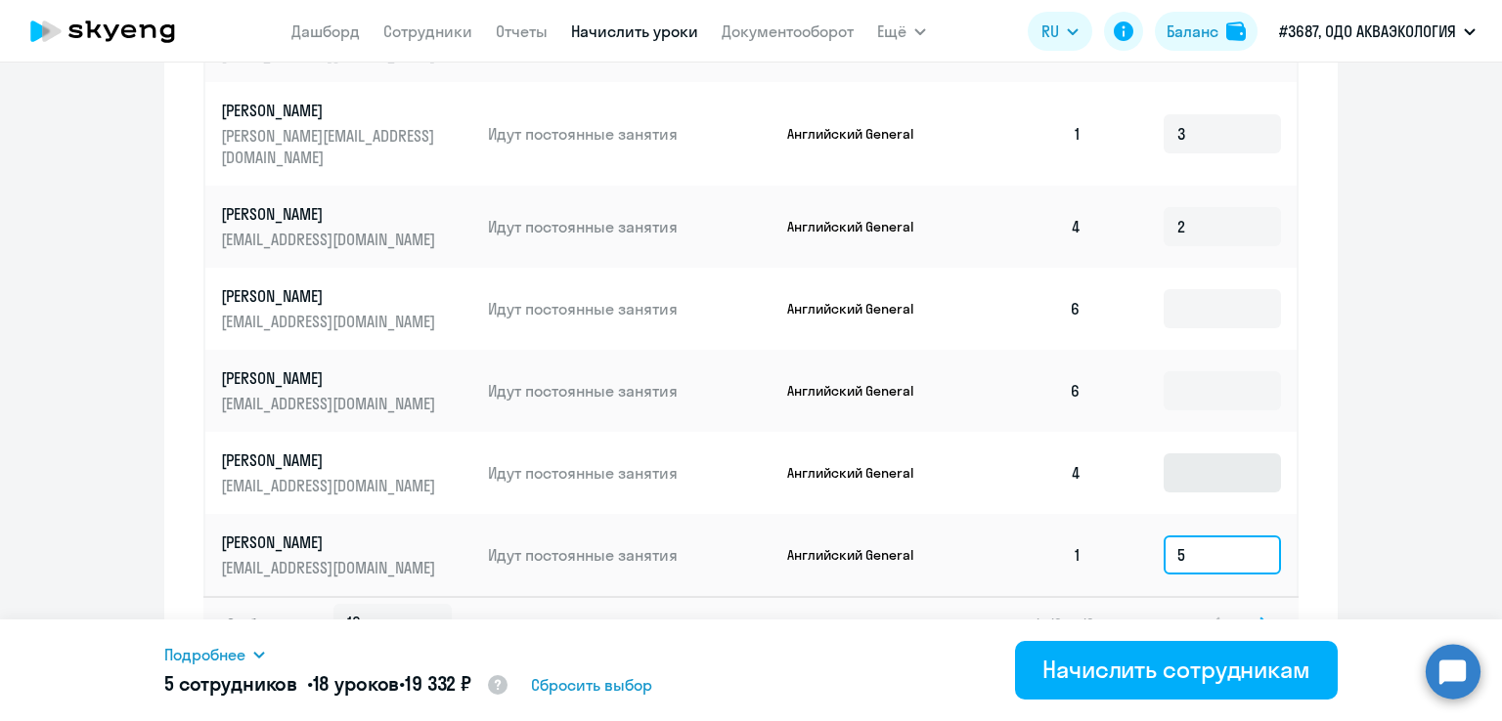
type input "5"
click at [1177, 454] on input at bounding box center [1221, 473] width 117 height 39
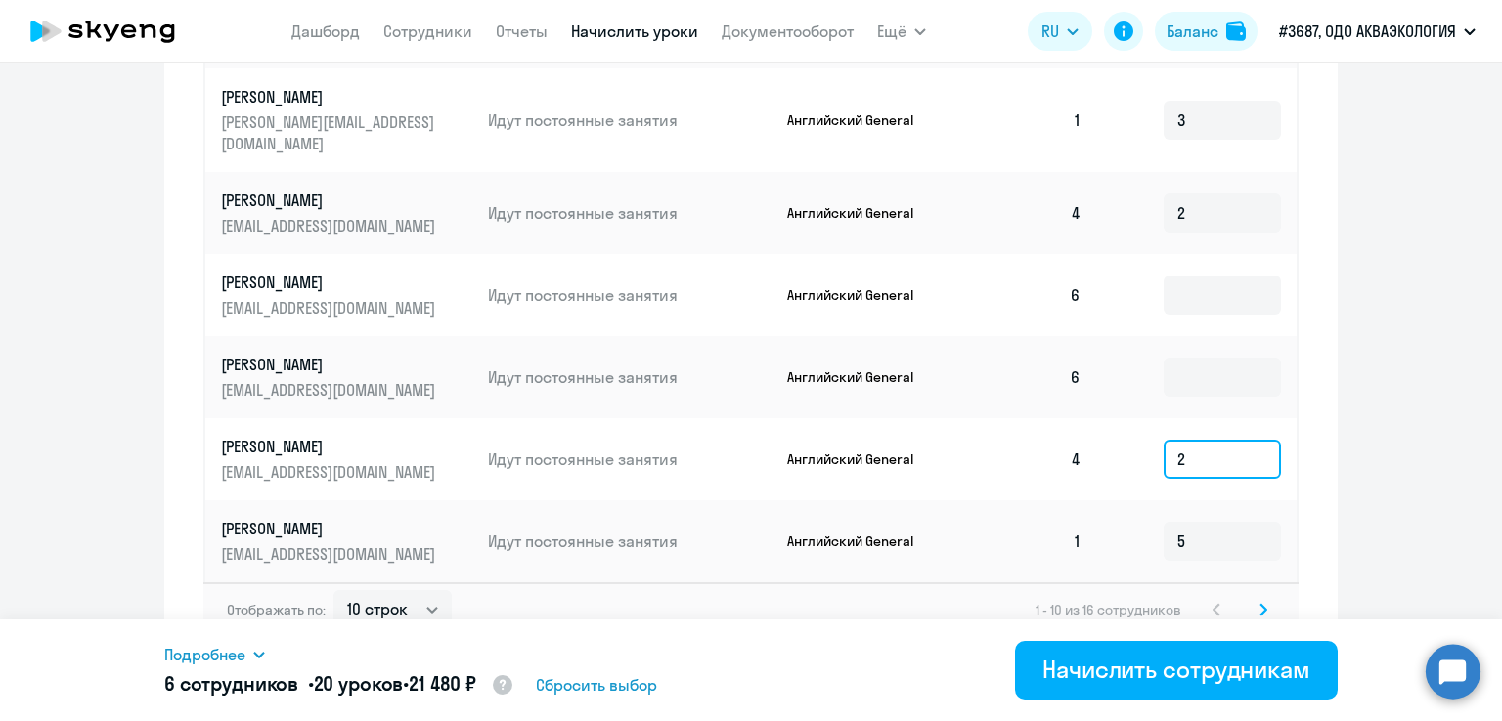
scroll to position [1288, 0]
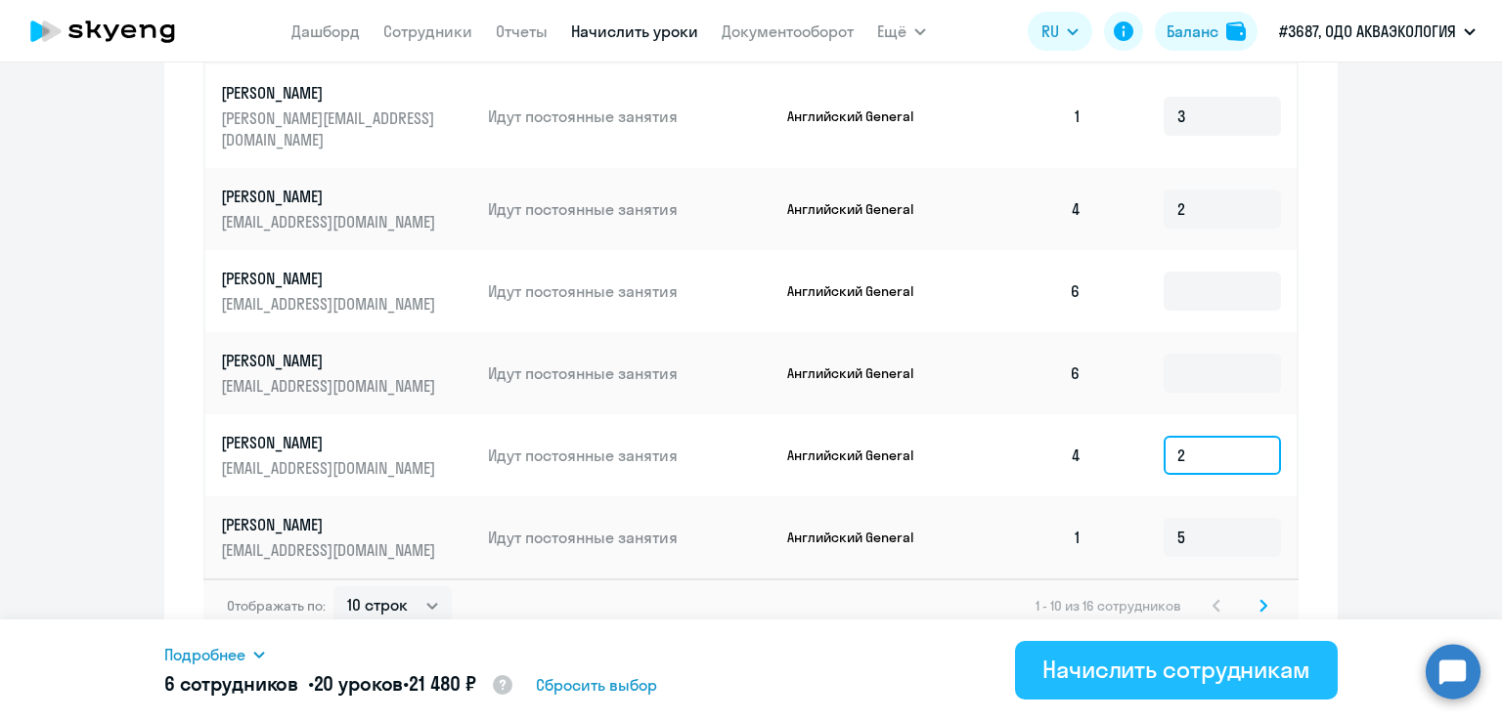
type input "2"
click at [1180, 661] on div "Начислить сотрудникам" at bounding box center [1176, 669] width 268 height 31
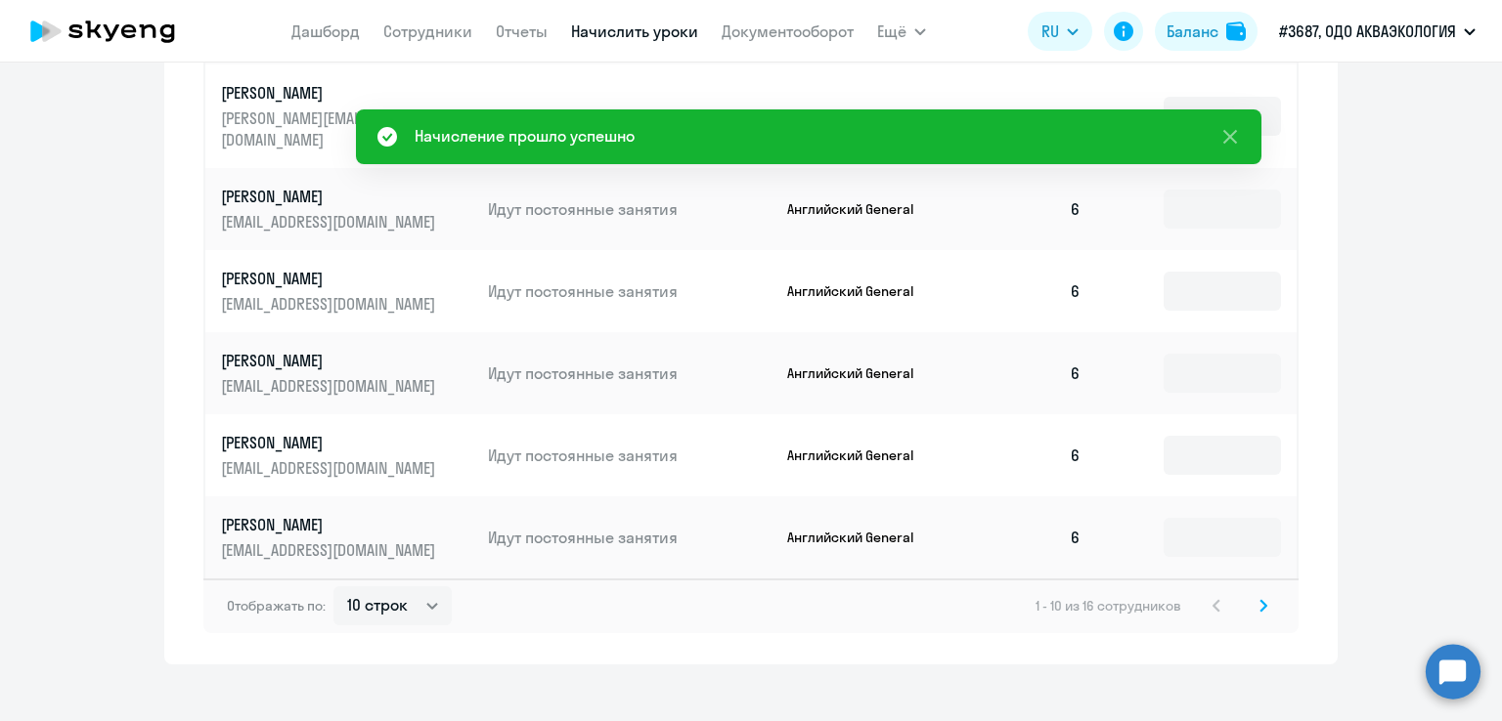
click at [1260, 600] on icon at bounding box center [1263, 605] width 6 height 11
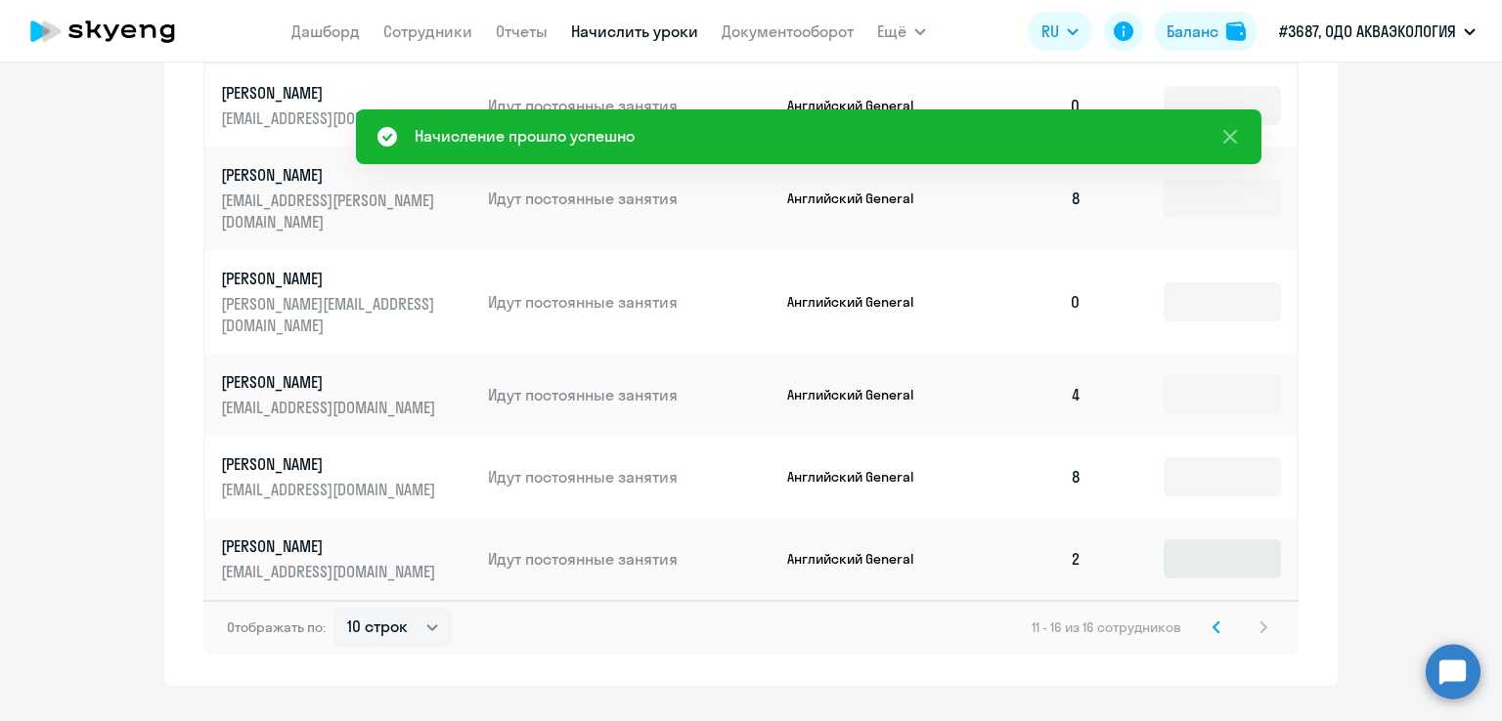
scroll to position [870, 0]
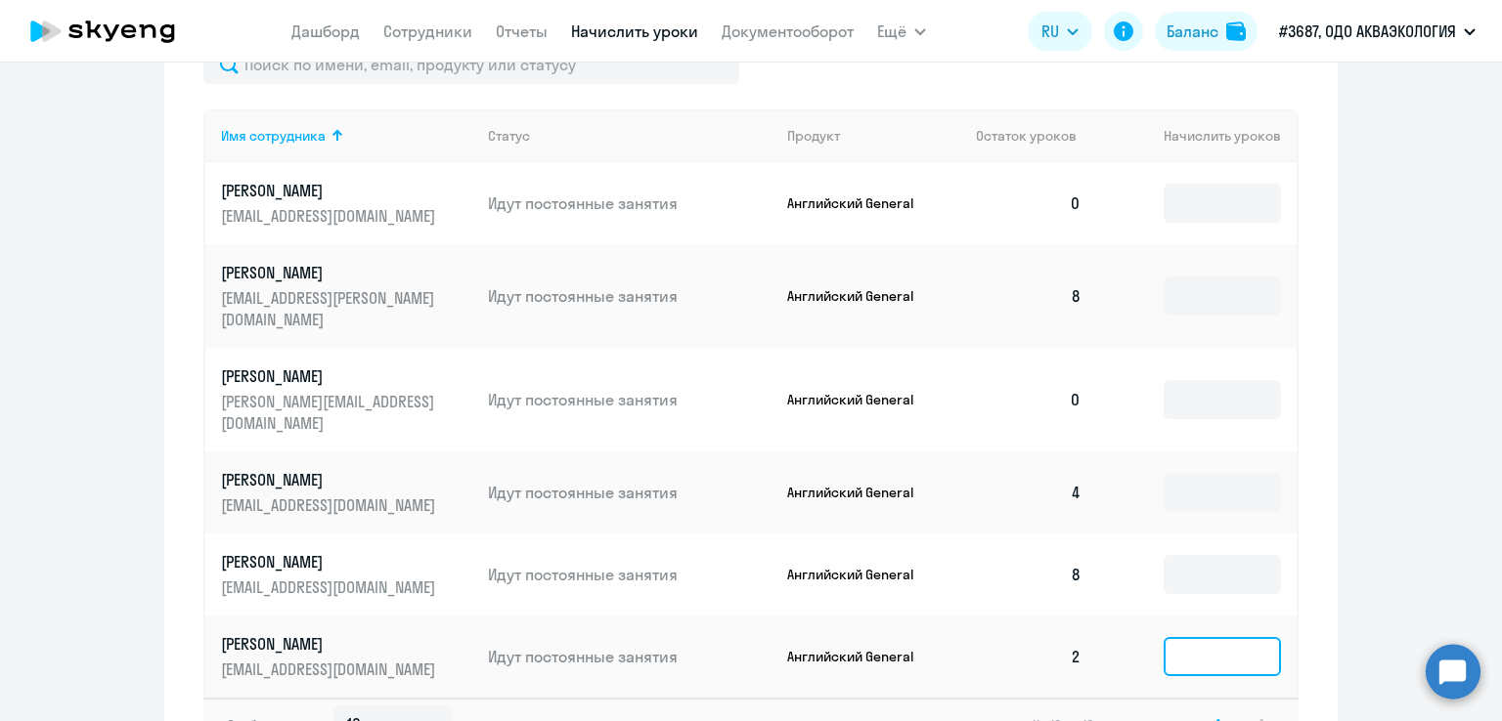
click at [1211, 637] on input at bounding box center [1221, 656] width 117 height 39
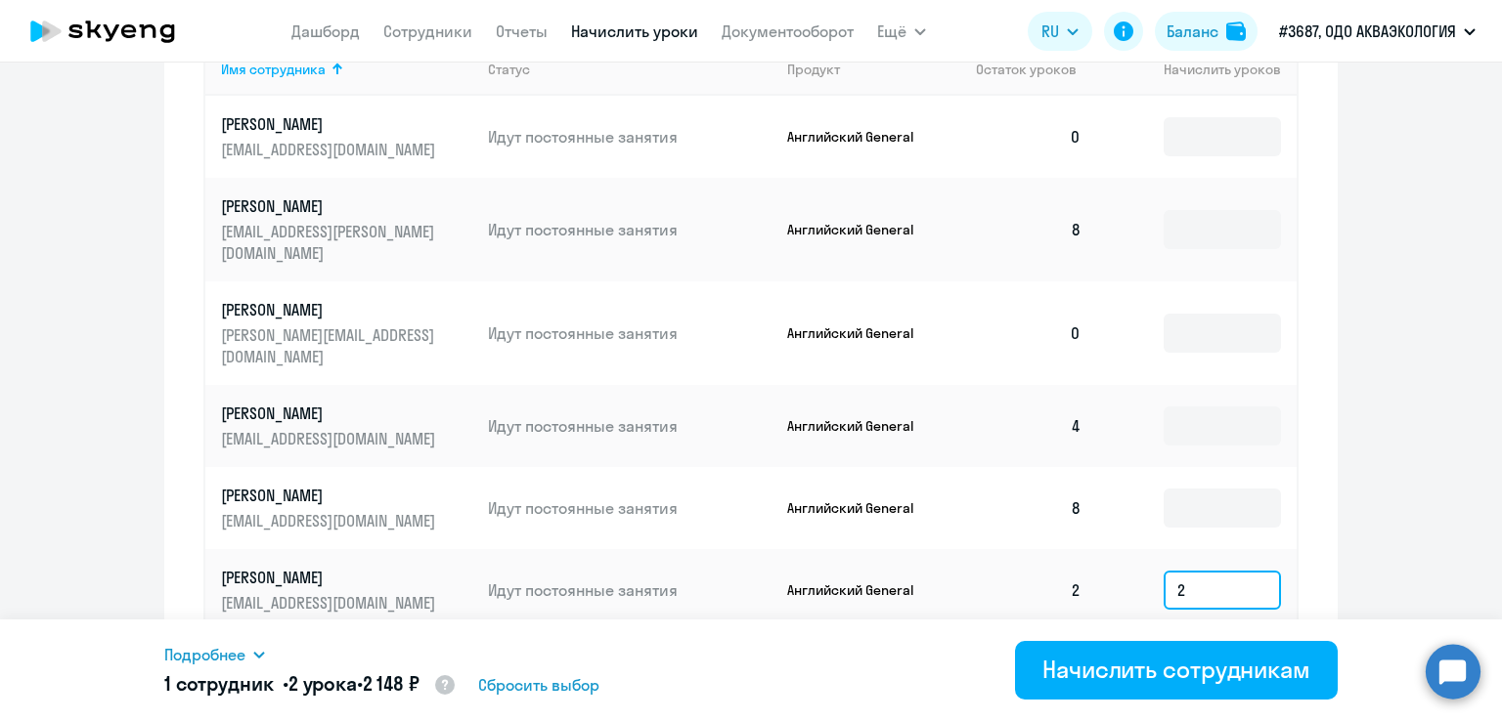
scroll to position [968, 0]
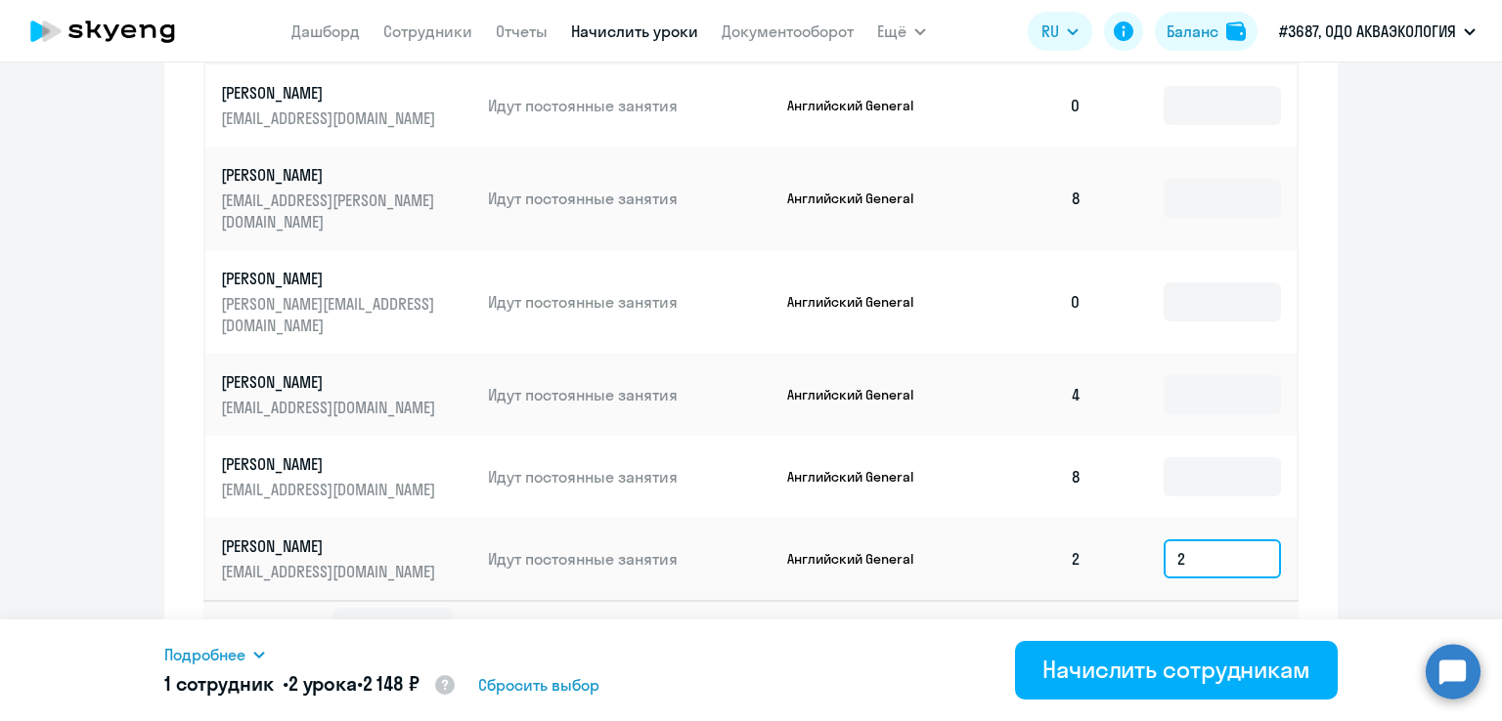
type input "2"
click at [1204, 616] on svg-icon at bounding box center [1215, 627] width 23 height 23
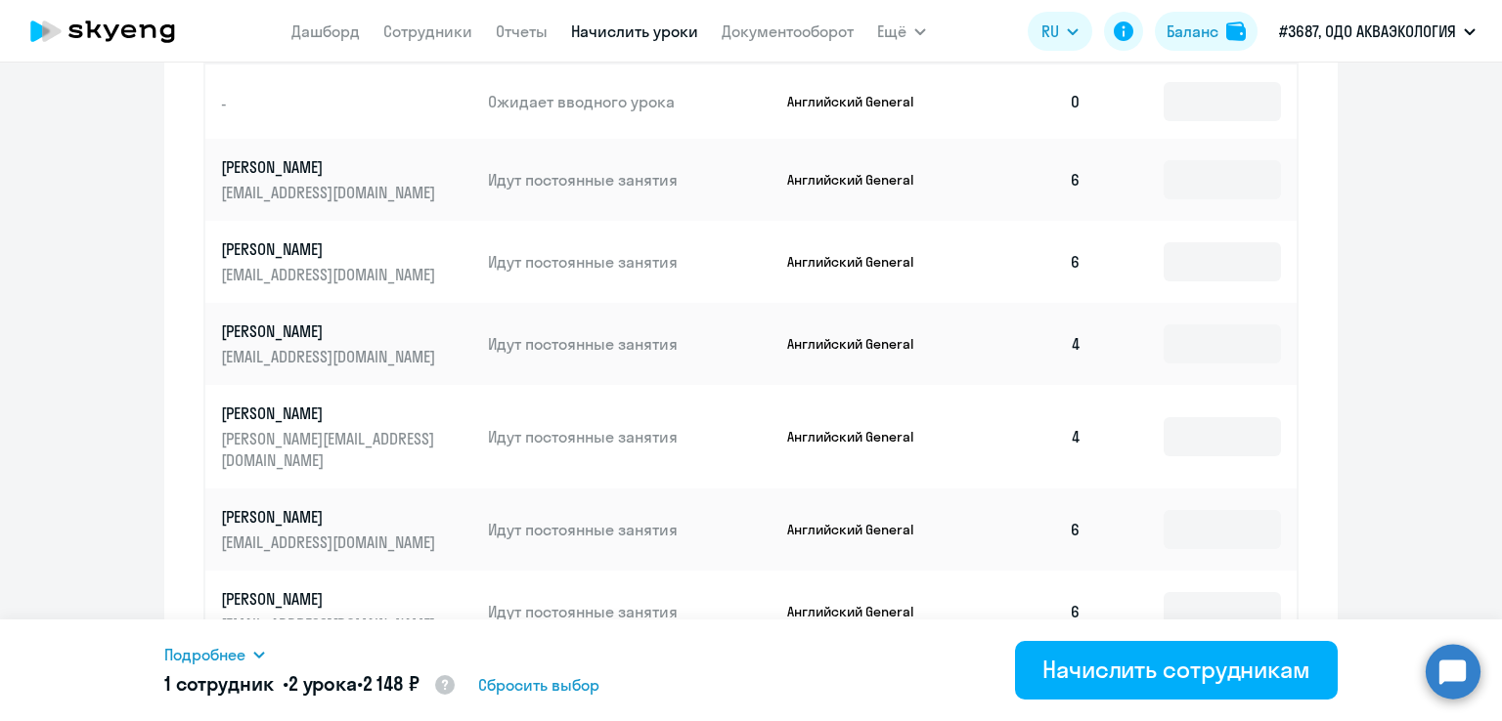
scroll to position [1066, 0]
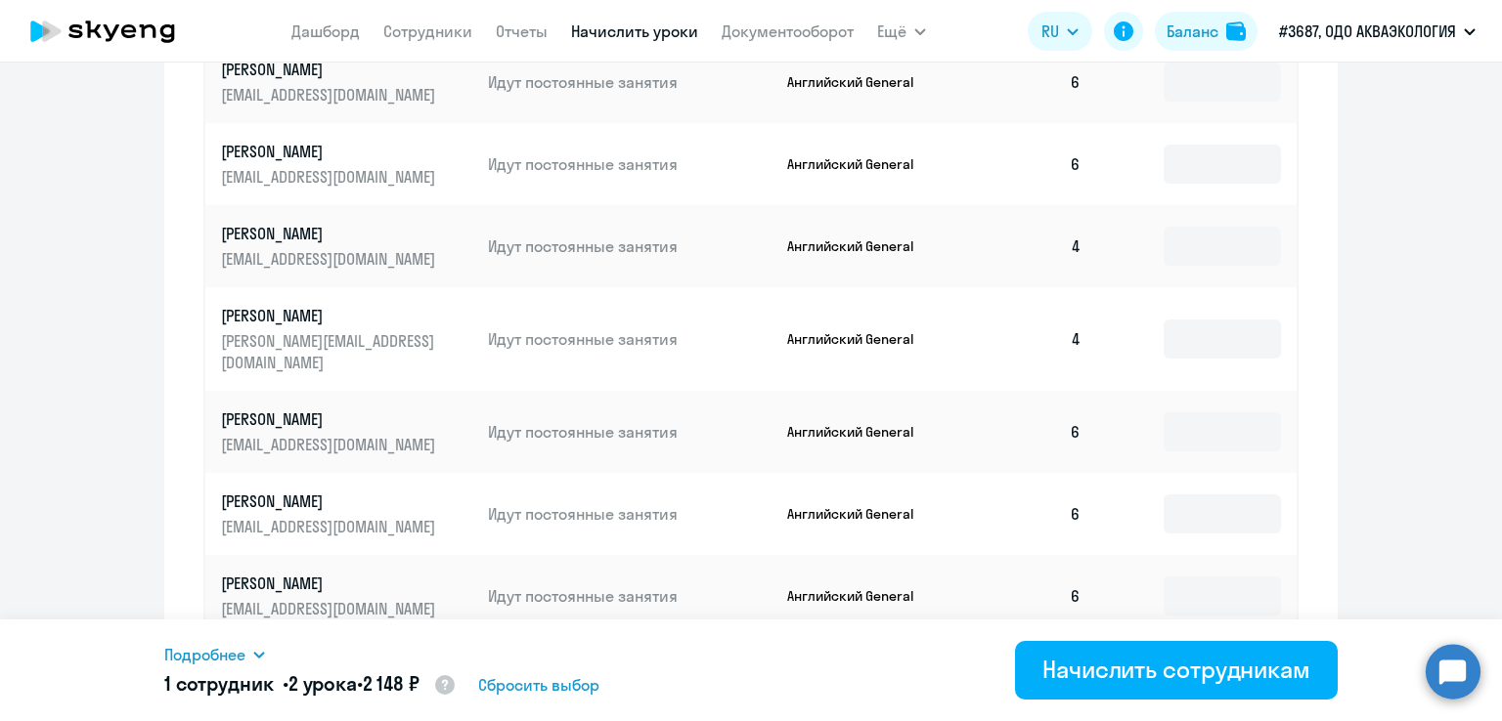
click at [1064, 496] on td "6" at bounding box center [1028, 514] width 137 height 82
click at [1204, 498] on input at bounding box center [1221, 514] width 117 height 39
click at [931, 501] on td "Английский General" at bounding box center [866, 514] width 190 height 82
click at [849, 505] on p "Английский General" at bounding box center [860, 514] width 147 height 18
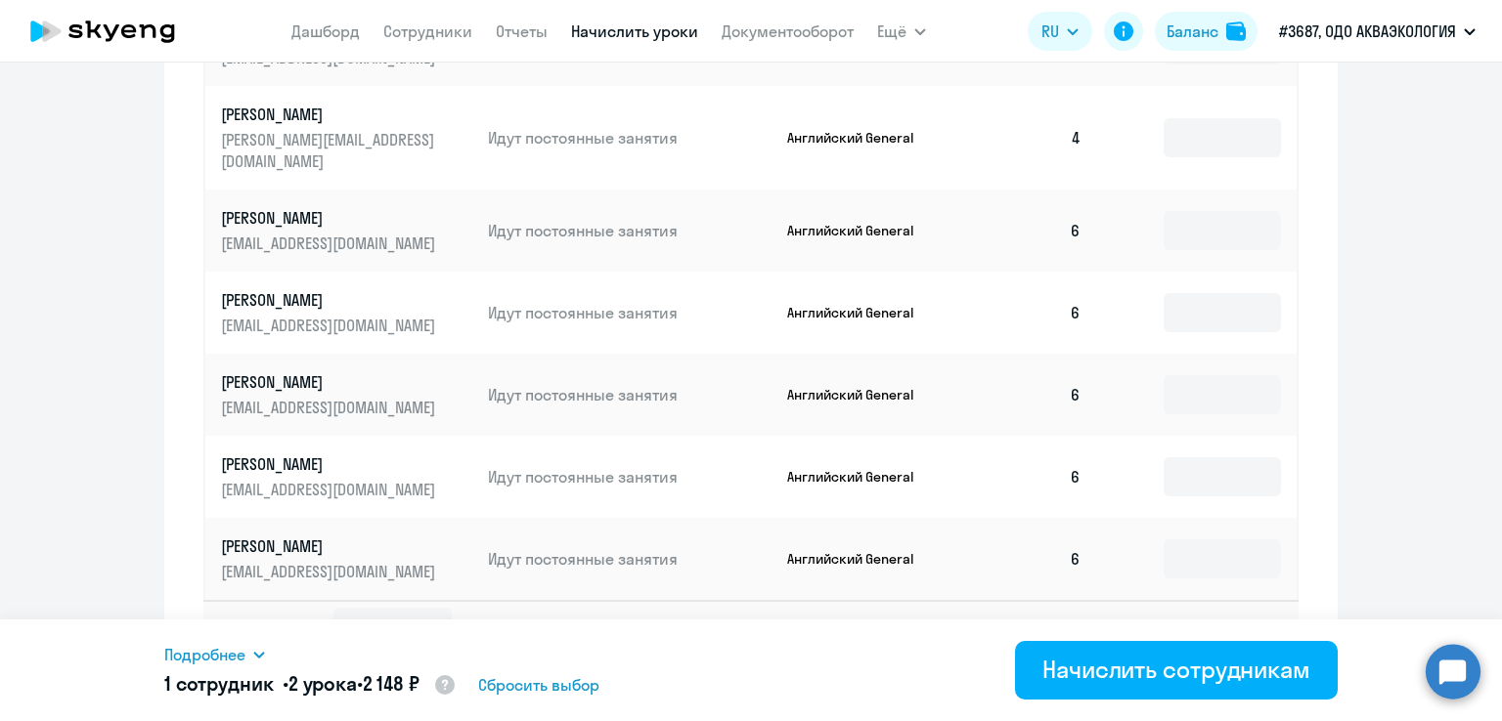
scroll to position [1288, 0]
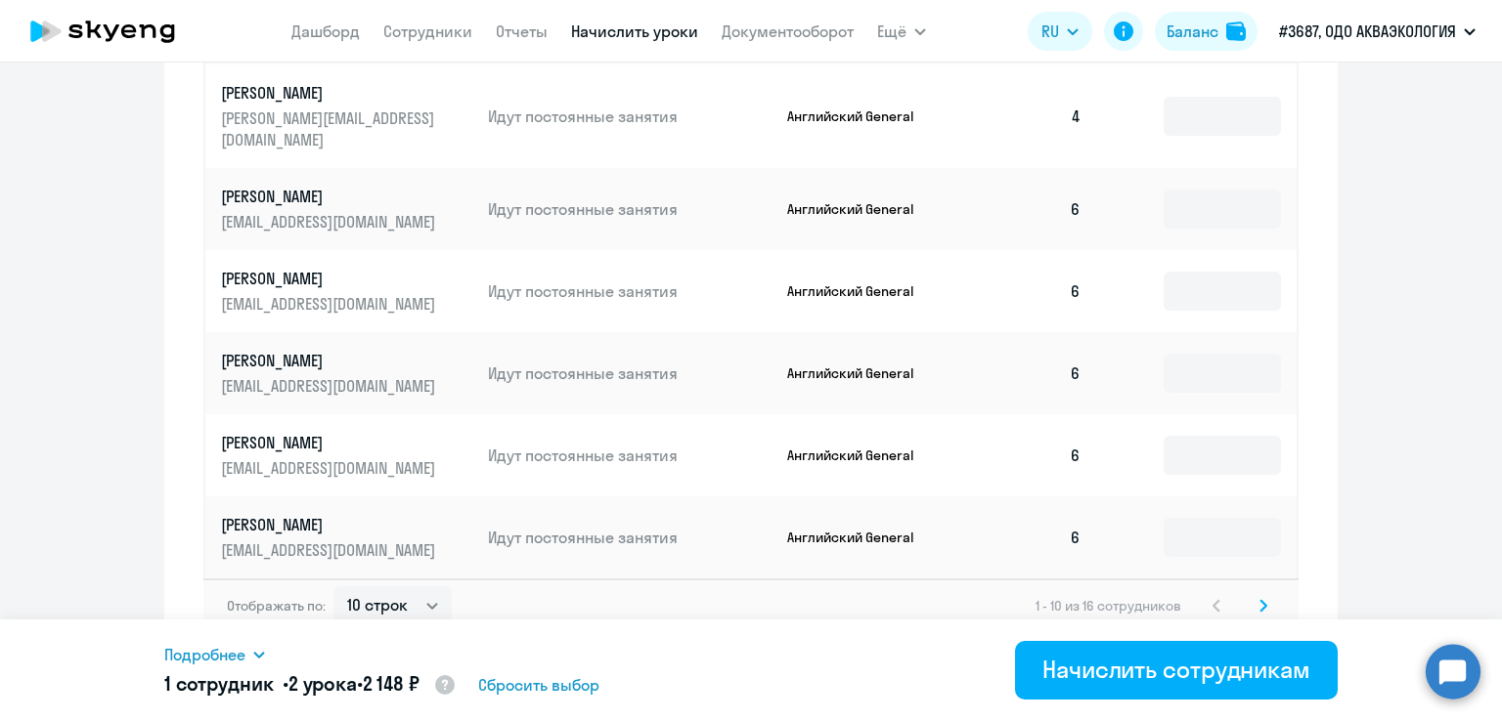
click at [1259, 599] on icon at bounding box center [1263, 606] width 8 height 14
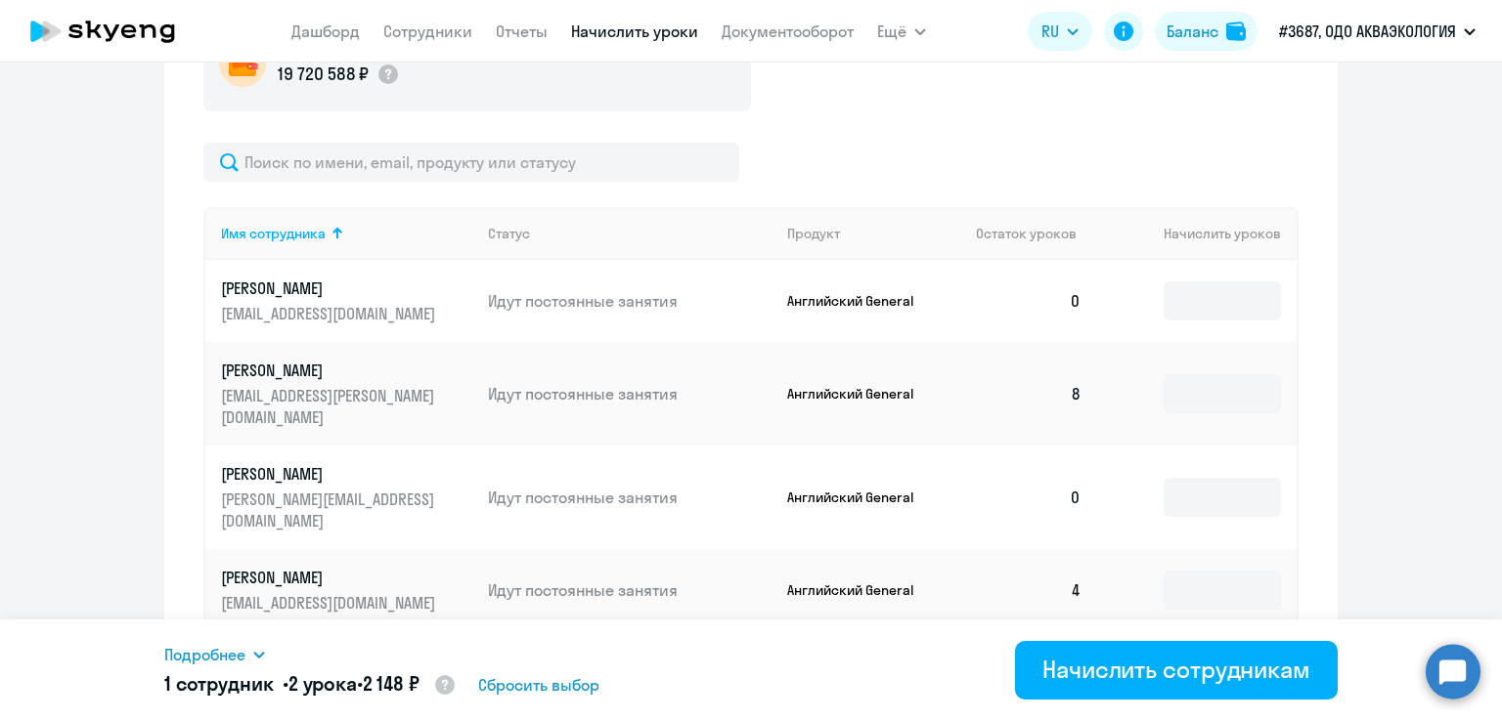
scroll to position [968, 0]
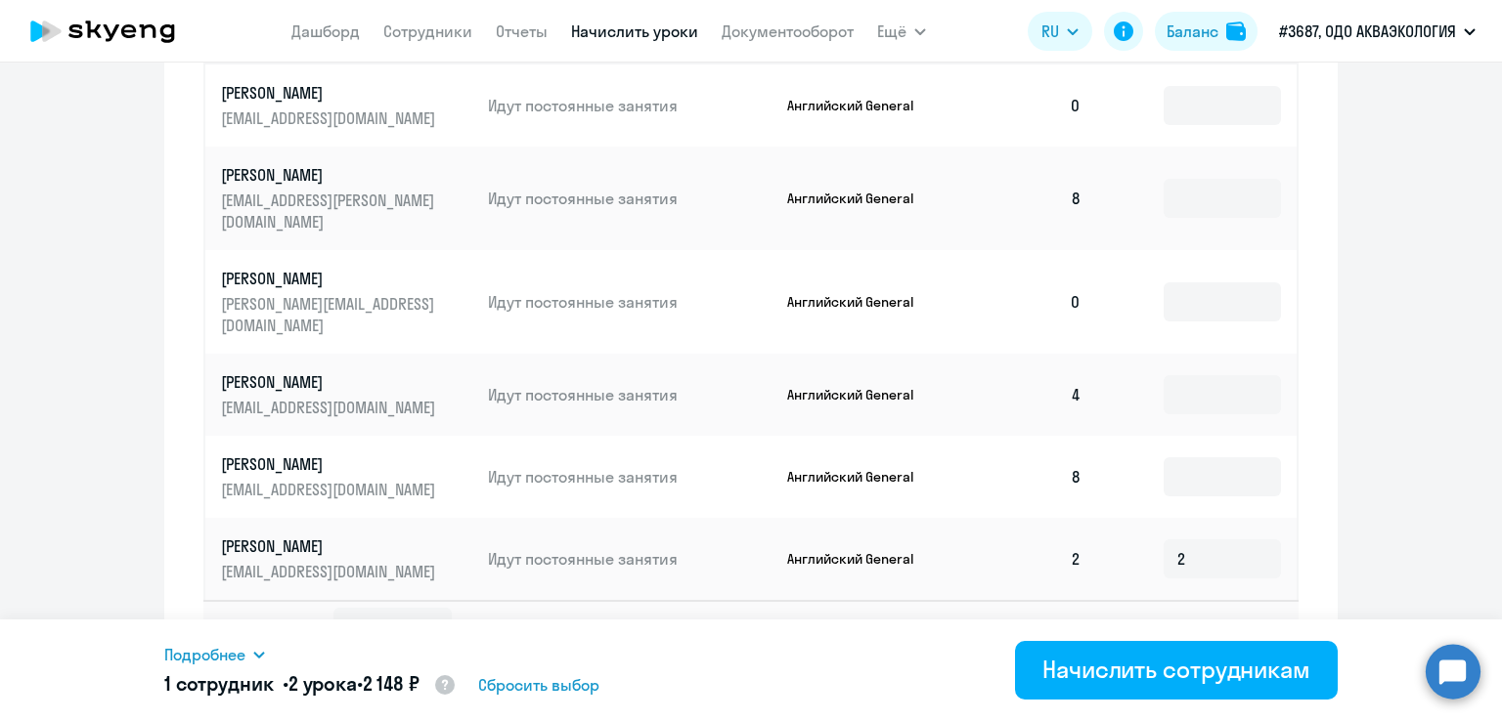
click at [1213, 622] on icon at bounding box center [1216, 627] width 6 height 11
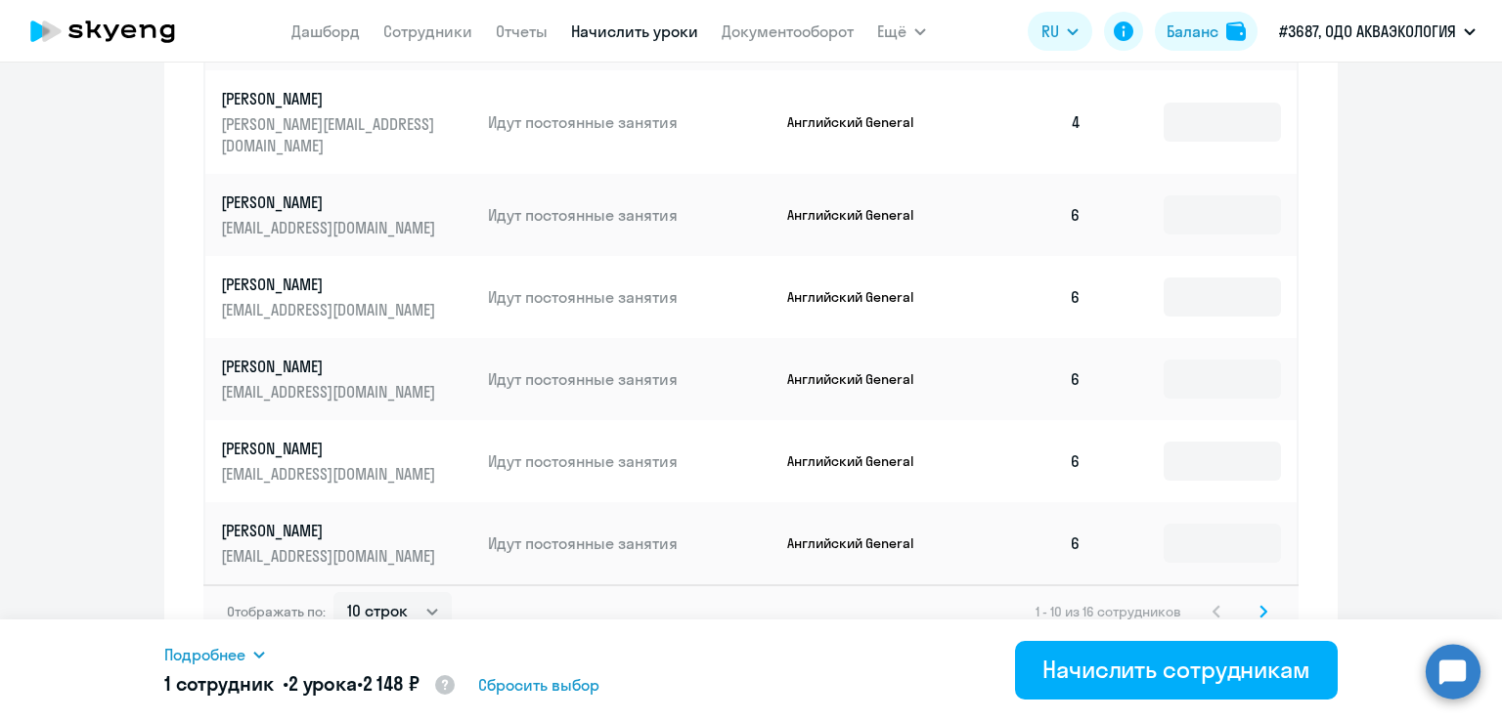
scroll to position [1288, 0]
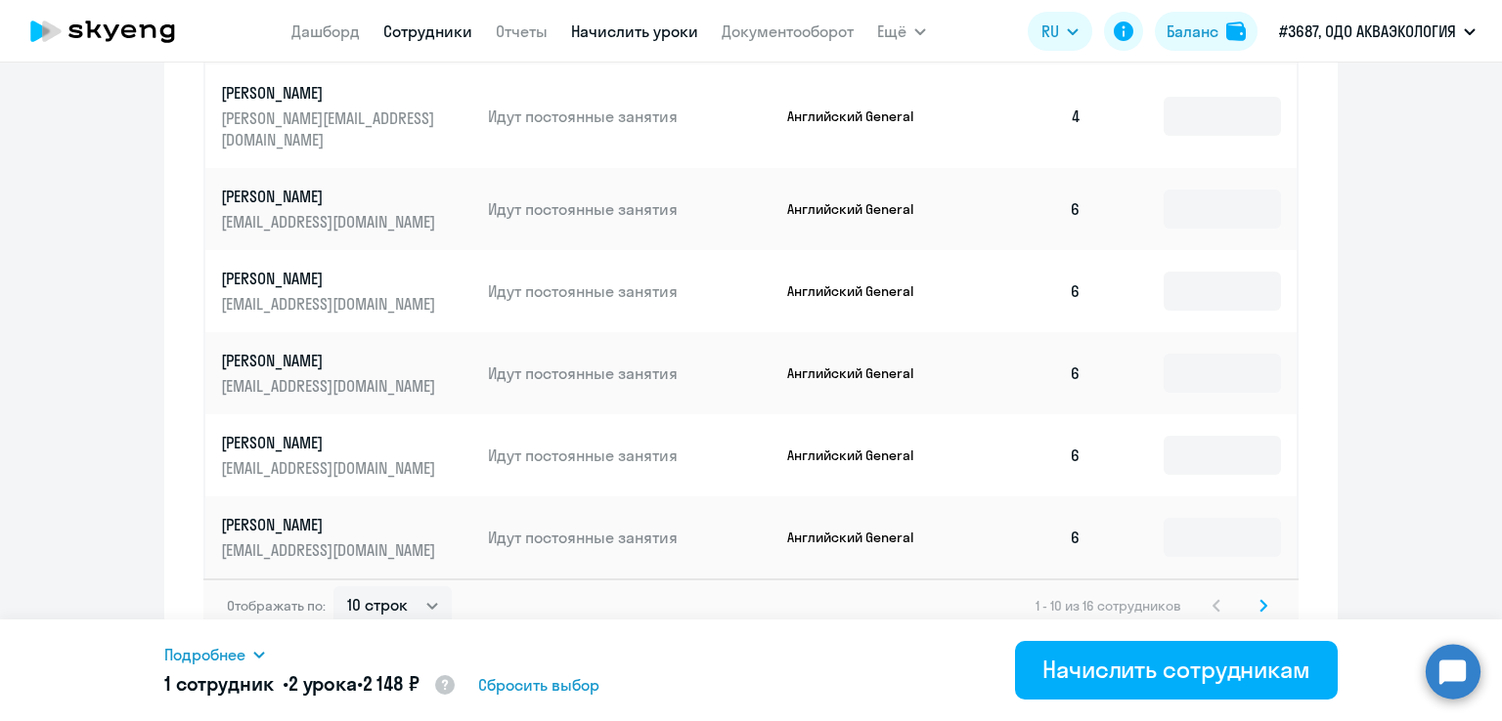
click at [424, 28] on link "Сотрудники" at bounding box center [427, 32] width 89 height 20
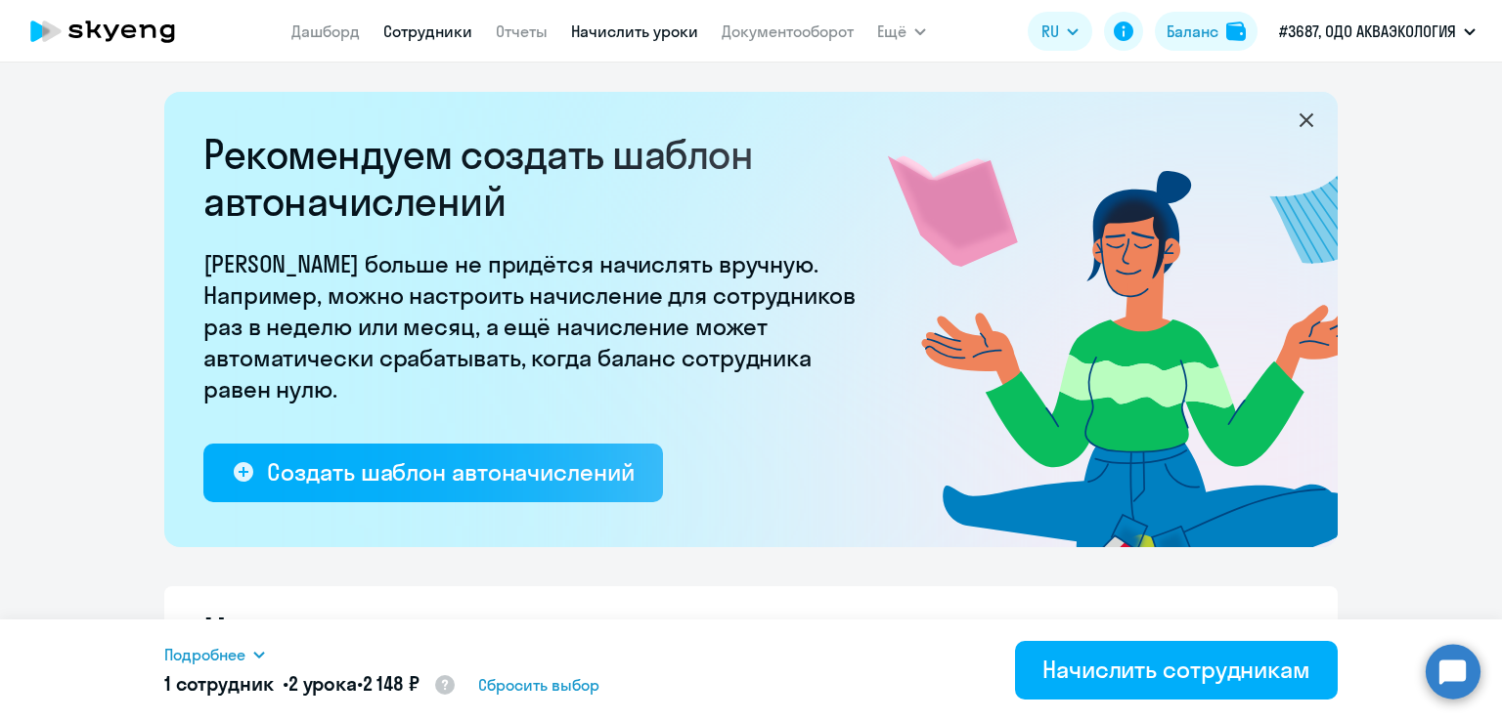
select select "30"
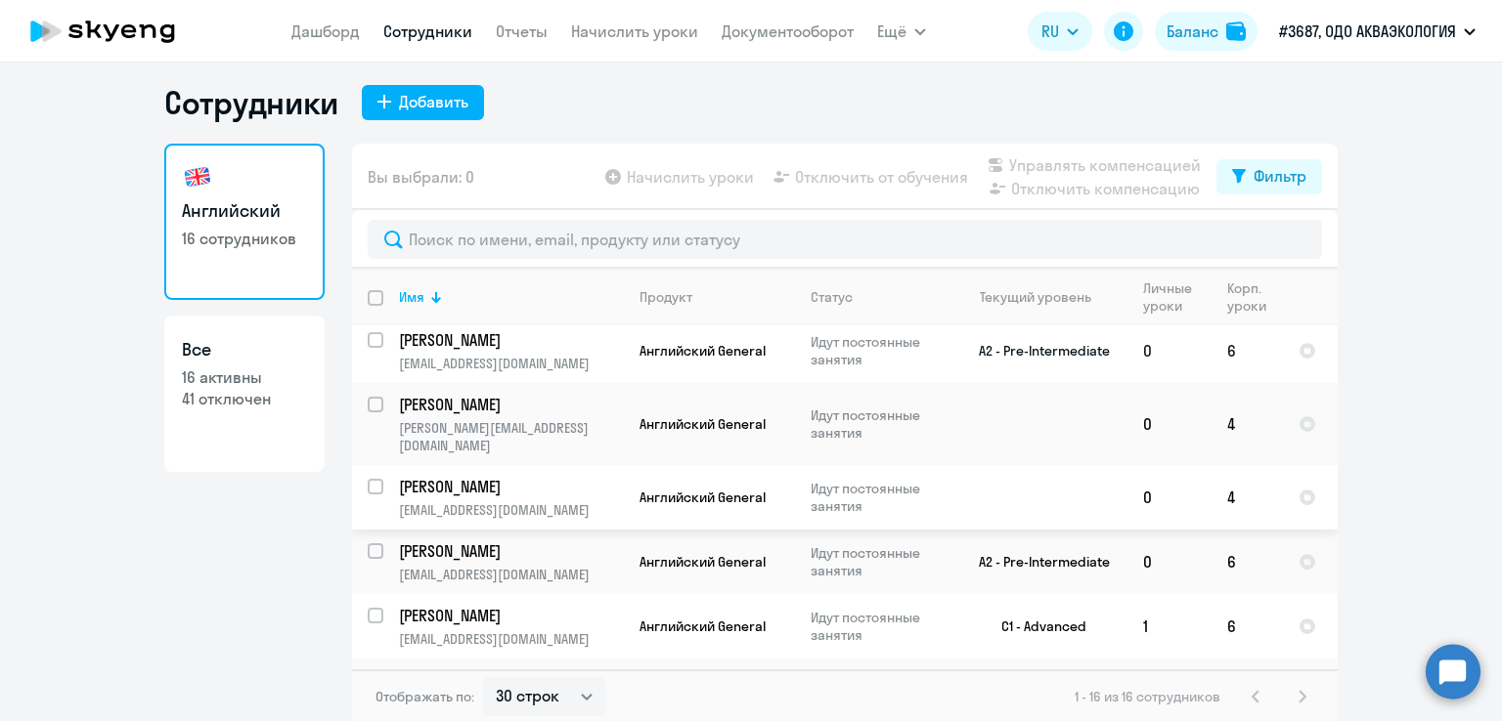
scroll to position [12, 0]
